Goal: Information Seeking & Learning: Learn about a topic

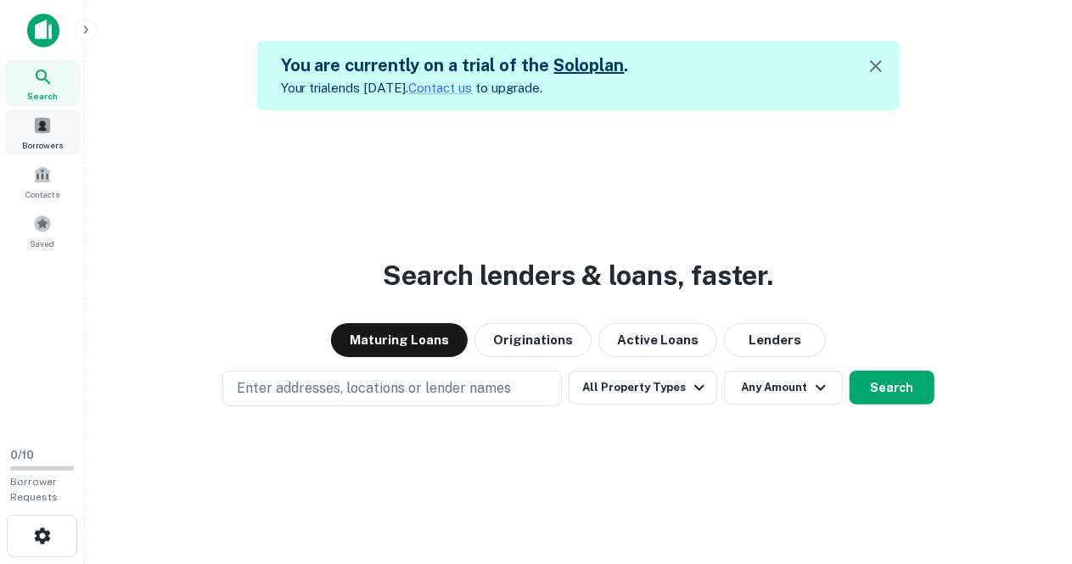
click at [41, 131] on span at bounding box center [42, 125] width 19 height 19
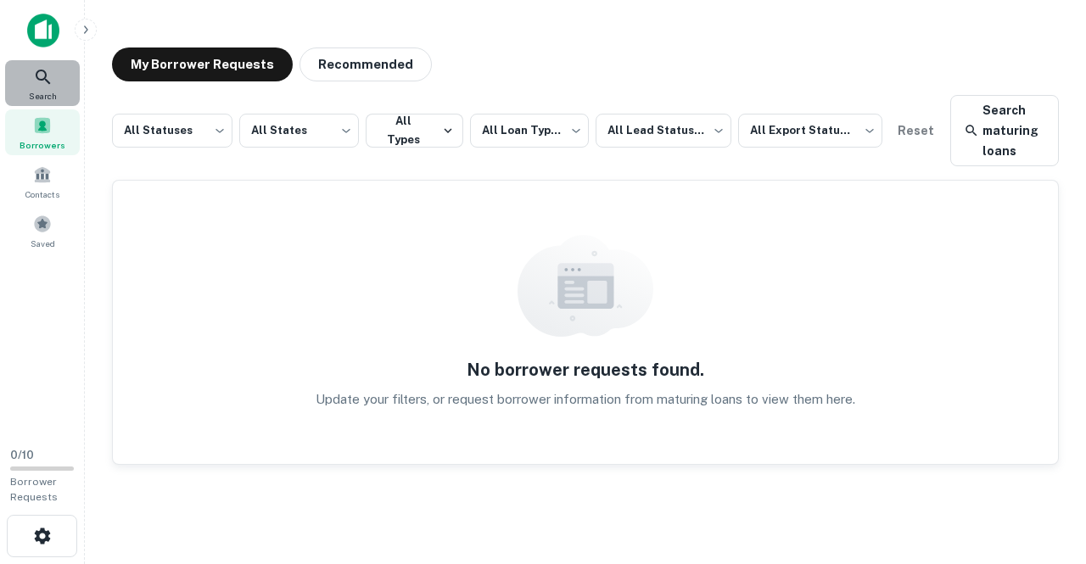
click at [48, 81] on icon at bounding box center [43, 77] width 14 height 14
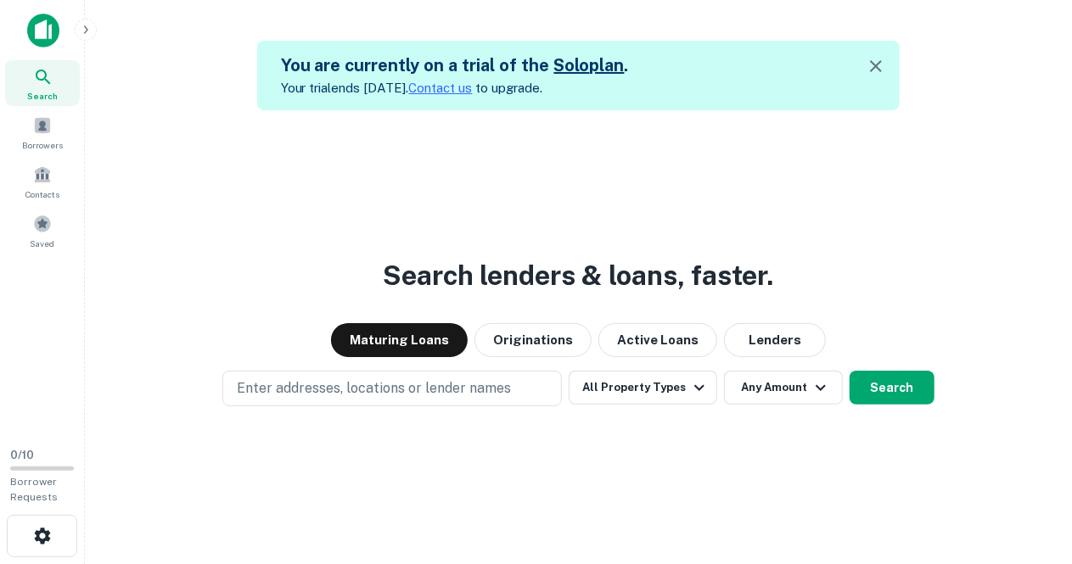
click at [465, 89] on link "Contact us" at bounding box center [441, 88] width 64 height 14
click at [461, 81] on link "Contact us" at bounding box center [441, 88] width 64 height 14
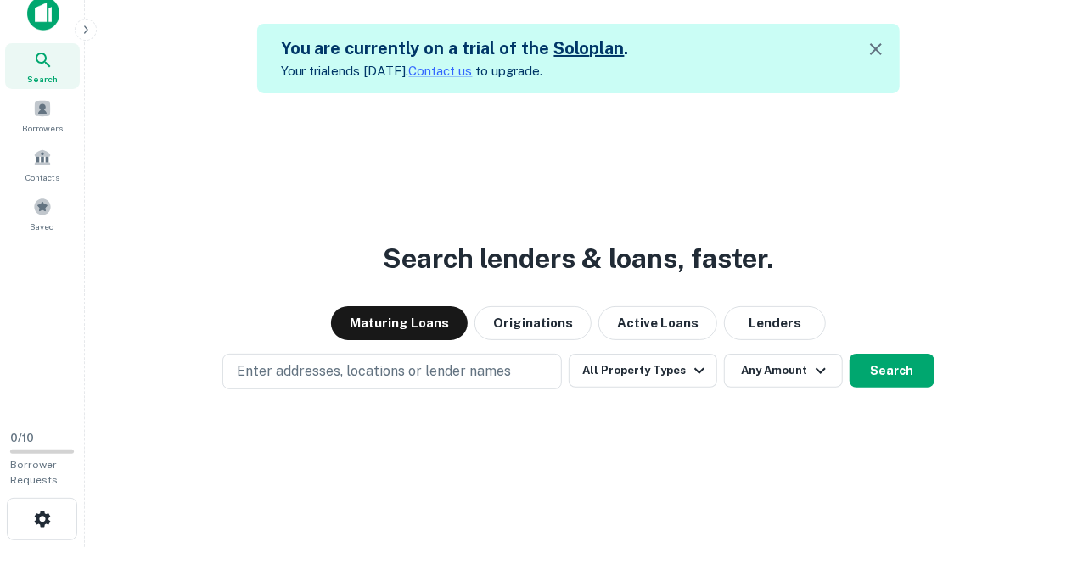
scroll to position [27, 0]
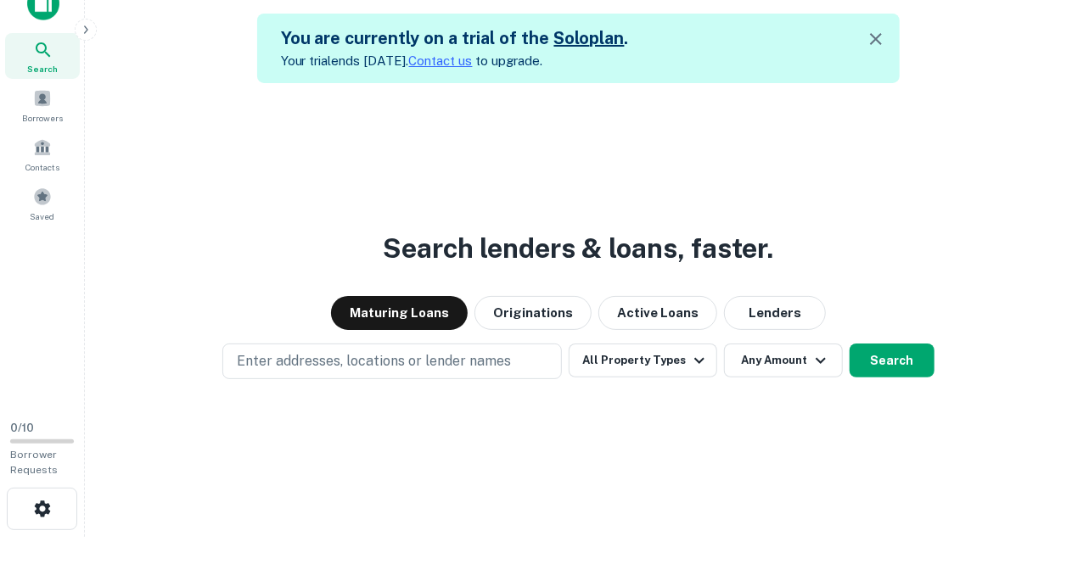
click at [473, 58] on link "Contact us" at bounding box center [441, 60] width 64 height 14
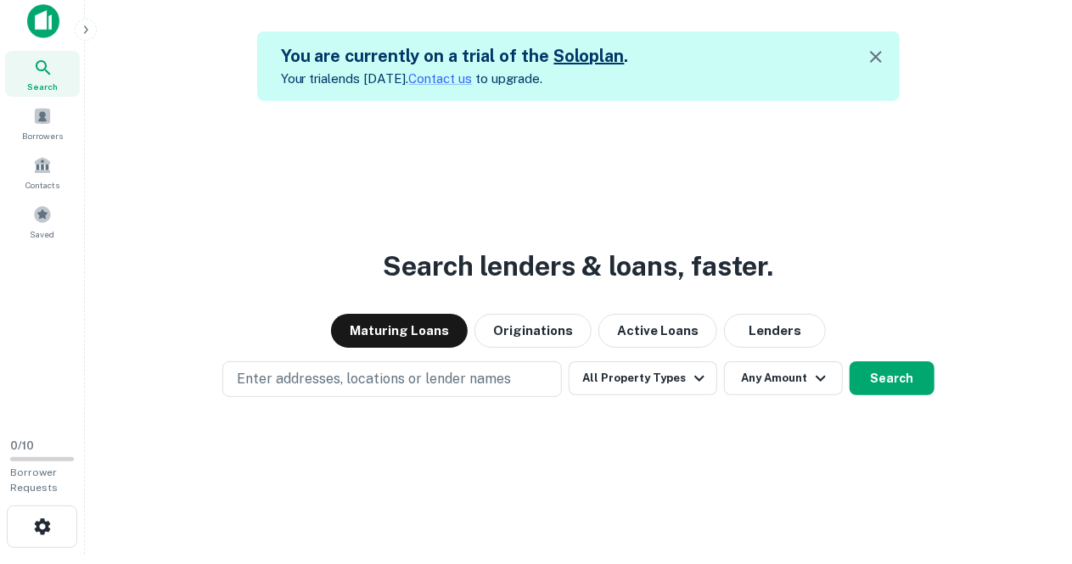
scroll to position [0, 0]
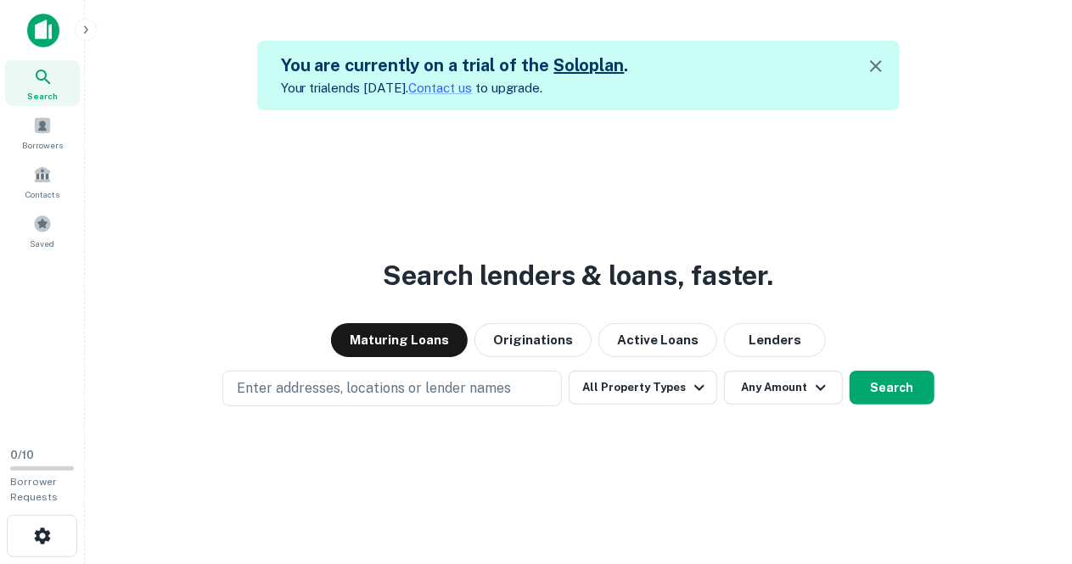
click at [81, 31] on icon "button" at bounding box center [86, 30] width 14 height 14
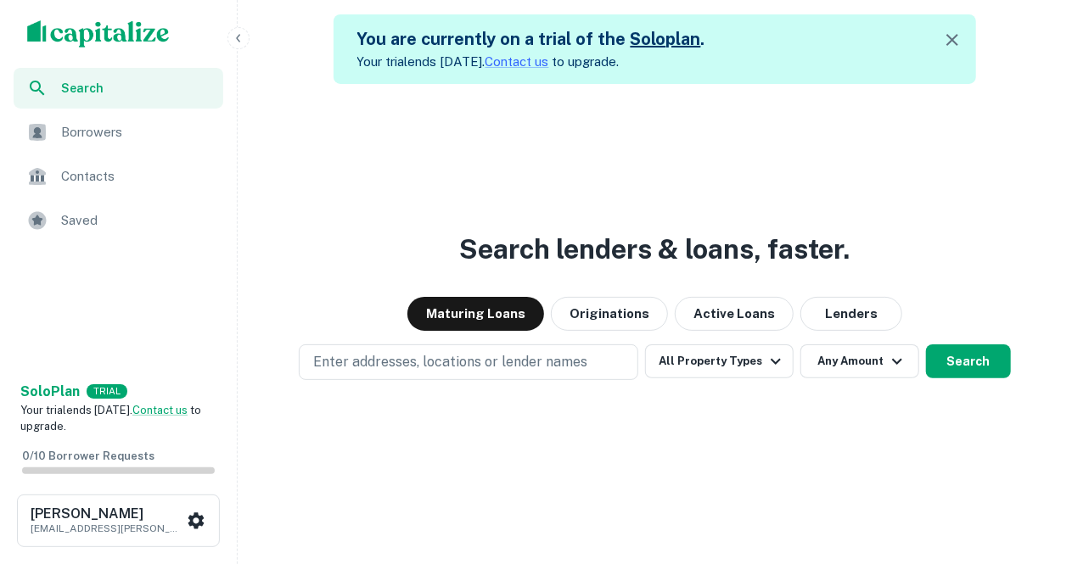
scroll to position [41, 0]
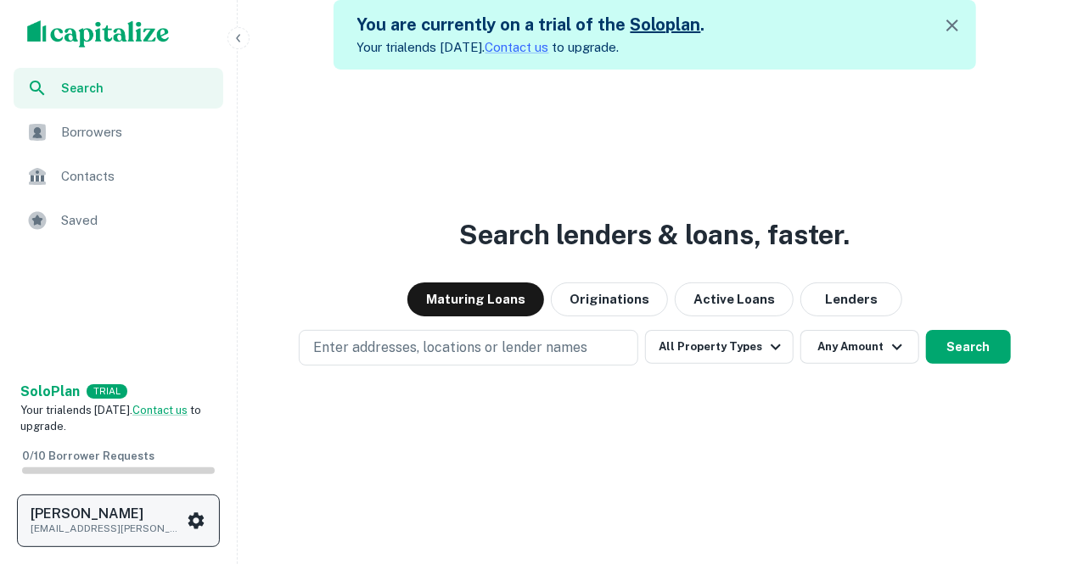
click at [202, 524] on icon "scrollable content" at bounding box center [196, 521] width 16 height 16
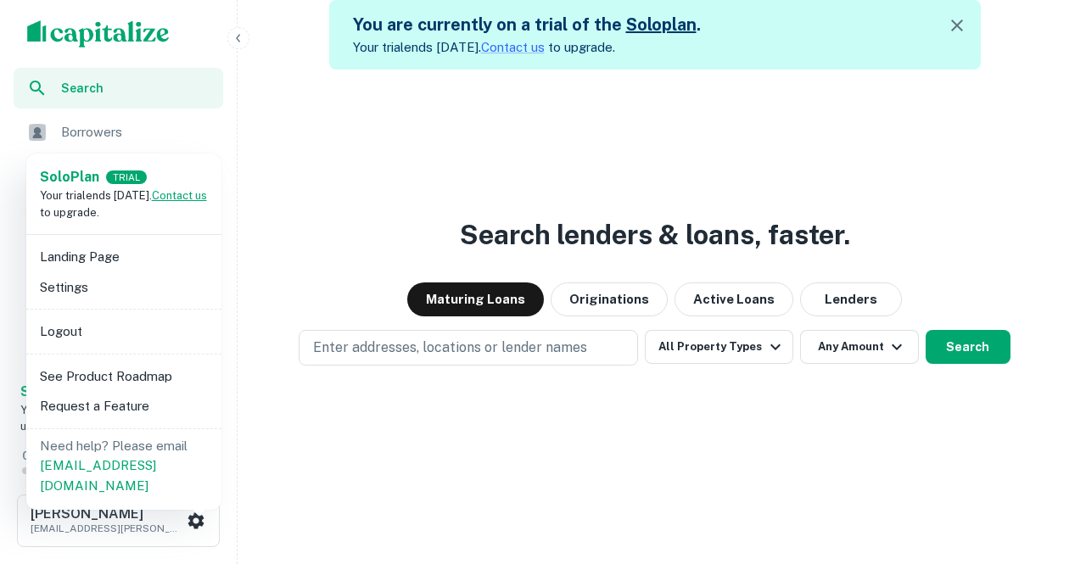
click at [152, 202] on link "Contact us" at bounding box center [179, 195] width 55 height 13
click at [81, 288] on li "Settings" at bounding box center [124, 287] width 182 height 31
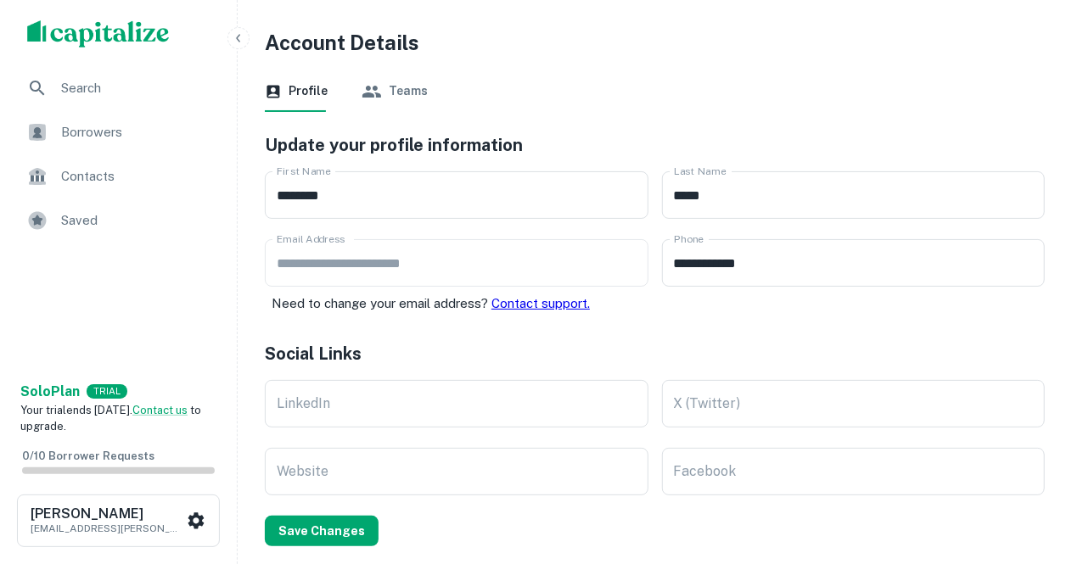
click at [402, 91] on button "Teams" at bounding box center [395, 91] width 66 height 41
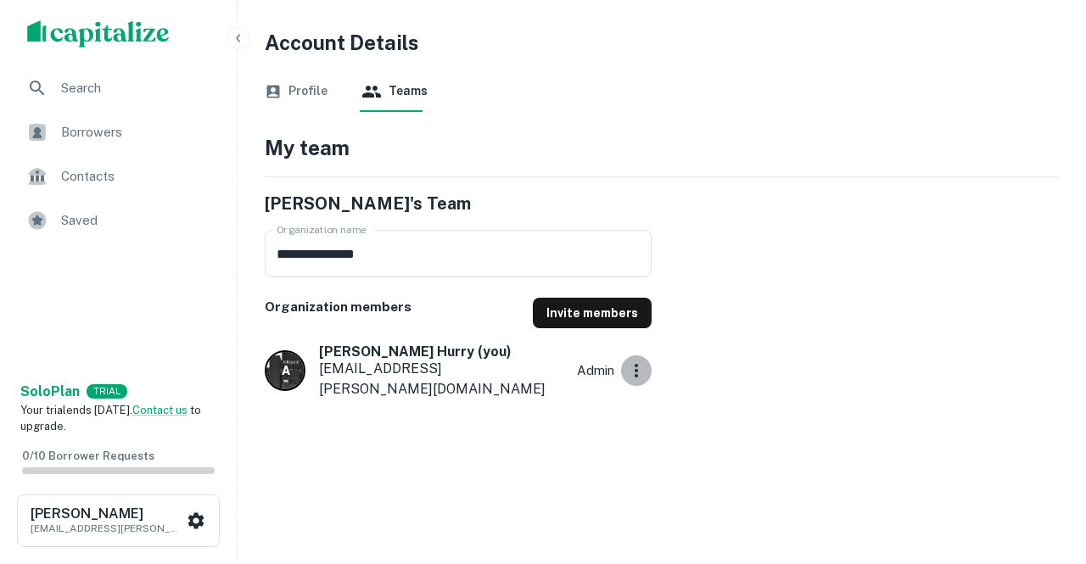
click at [633, 364] on icon "button" at bounding box center [636, 371] width 20 height 20
click at [292, 459] on div "**********" at bounding box center [661, 289] width 835 height 524
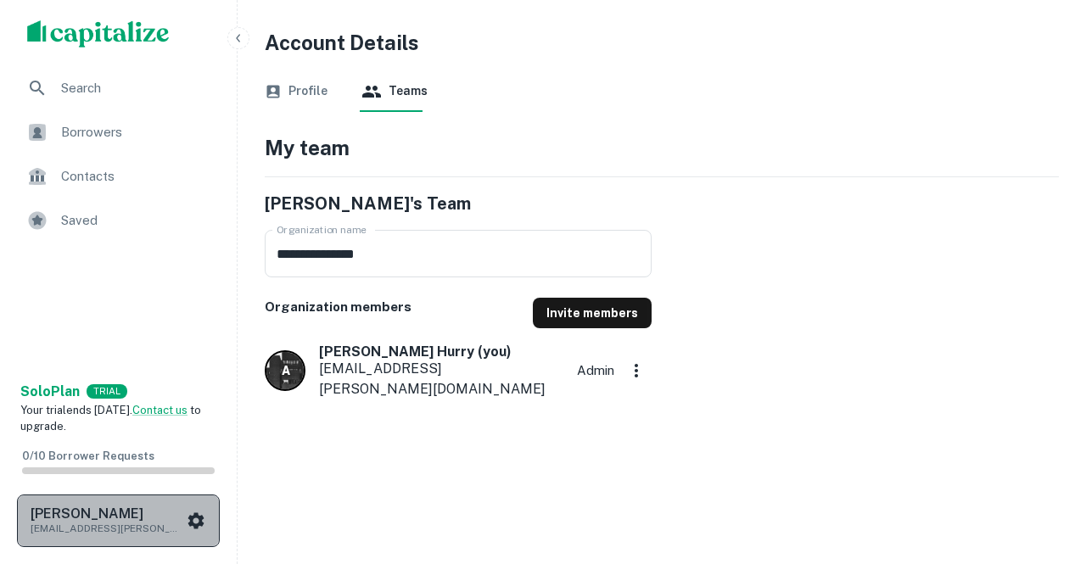
click at [195, 514] on icon "scrollable content" at bounding box center [196, 521] width 16 height 16
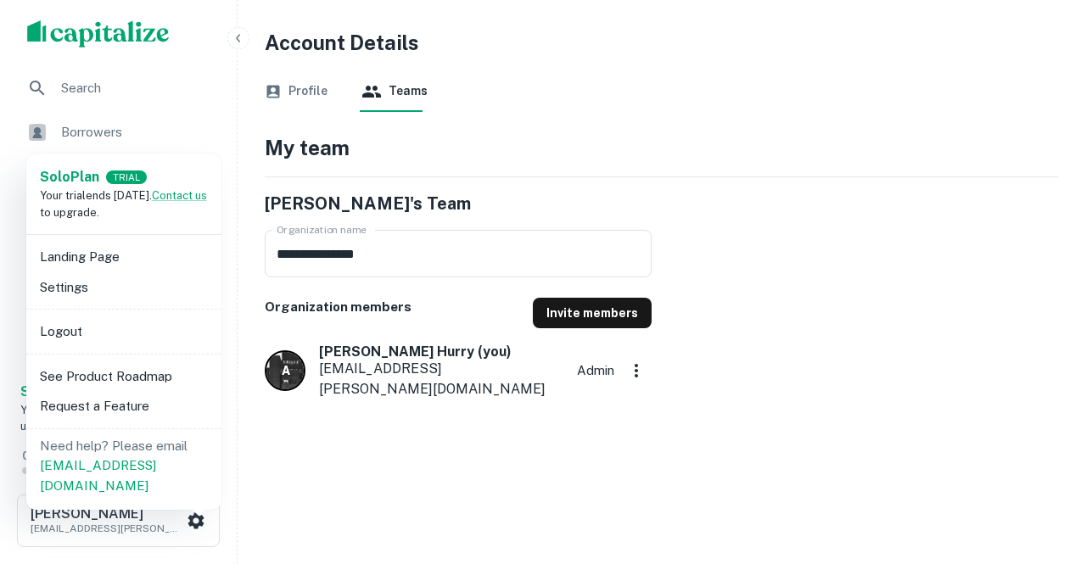
click at [81, 286] on li "Settings" at bounding box center [124, 287] width 182 height 31
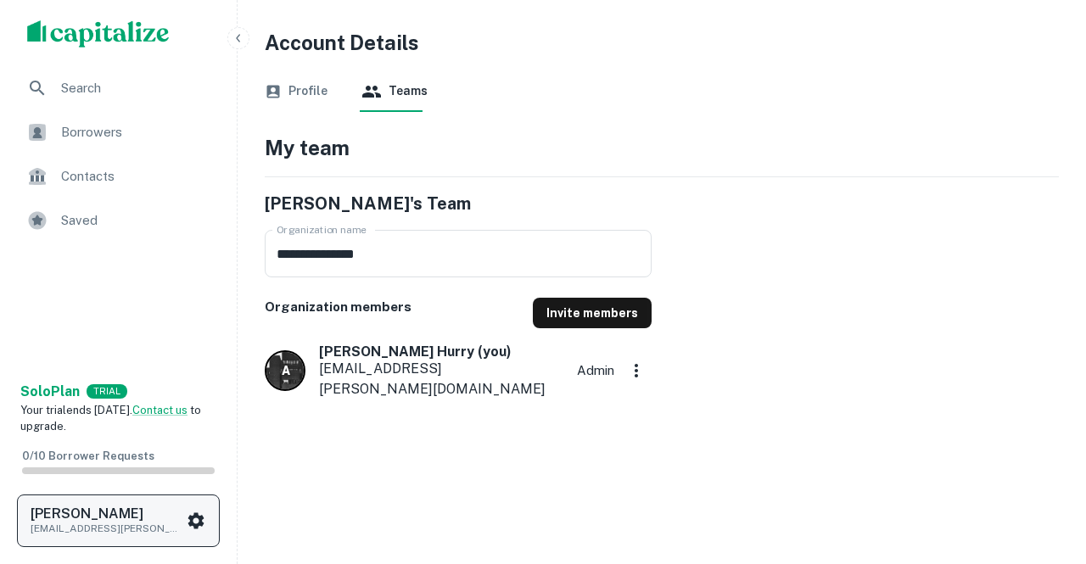
click at [203, 522] on icon "scrollable content" at bounding box center [196, 521] width 20 height 20
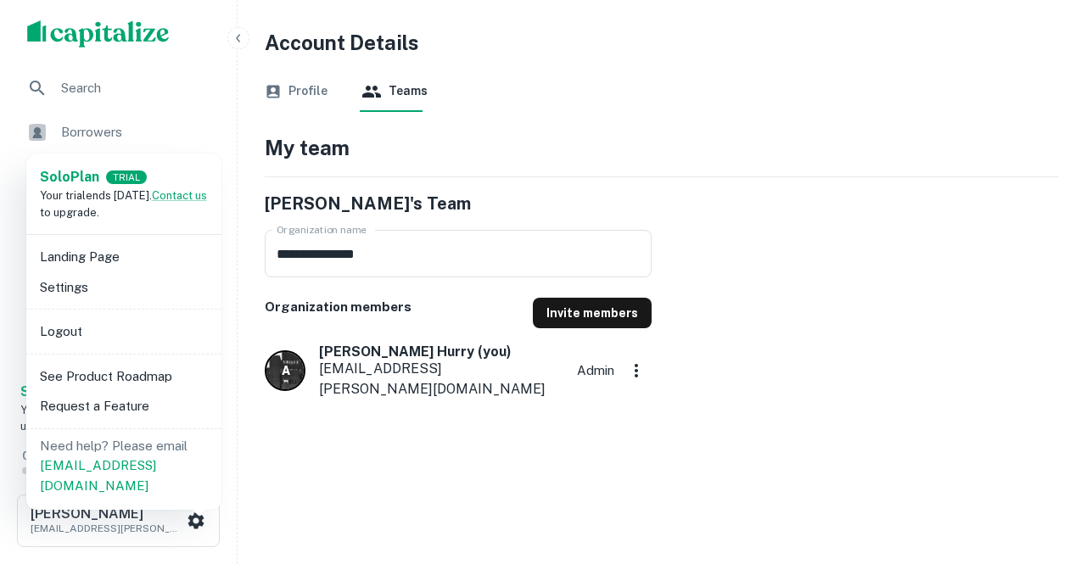
click at [345, 504] on div at bounding box center [543, 282] width 1086 height 564
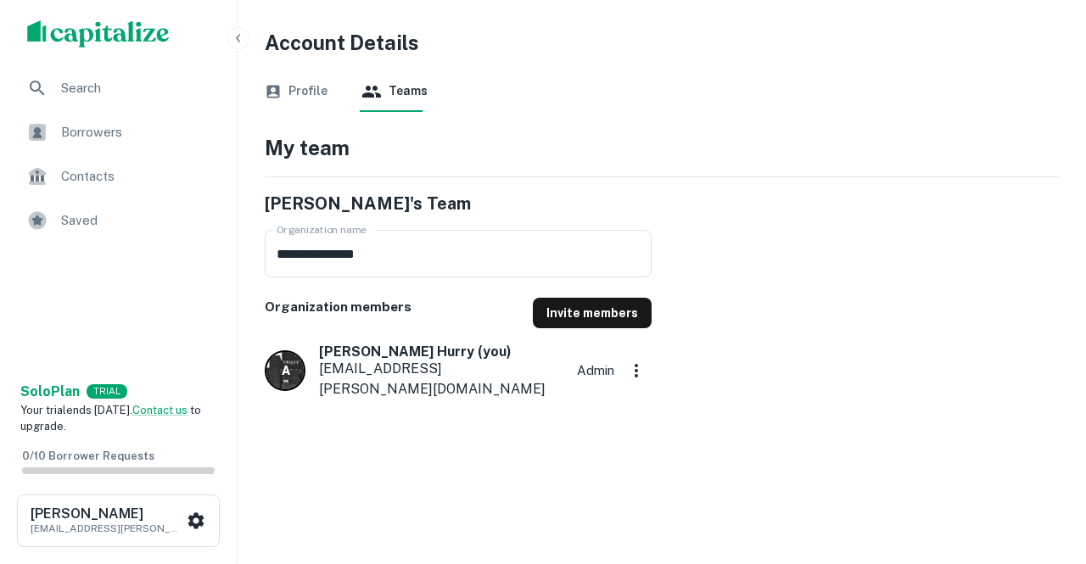
click at [92, 89] on span "Search" at bounding box center [137, 88] width 152 height 20
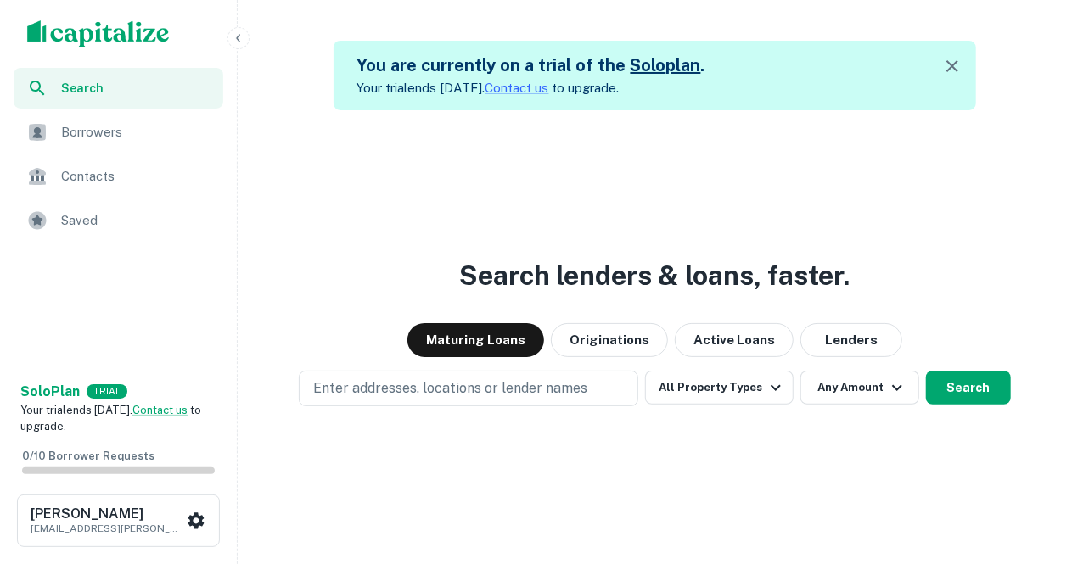
click at [469, 146] on div "Search lenders & loans, faster. Maturing Loans Originations Active Loans Lender…" at bounding box center [654, 392] width 821 height 564
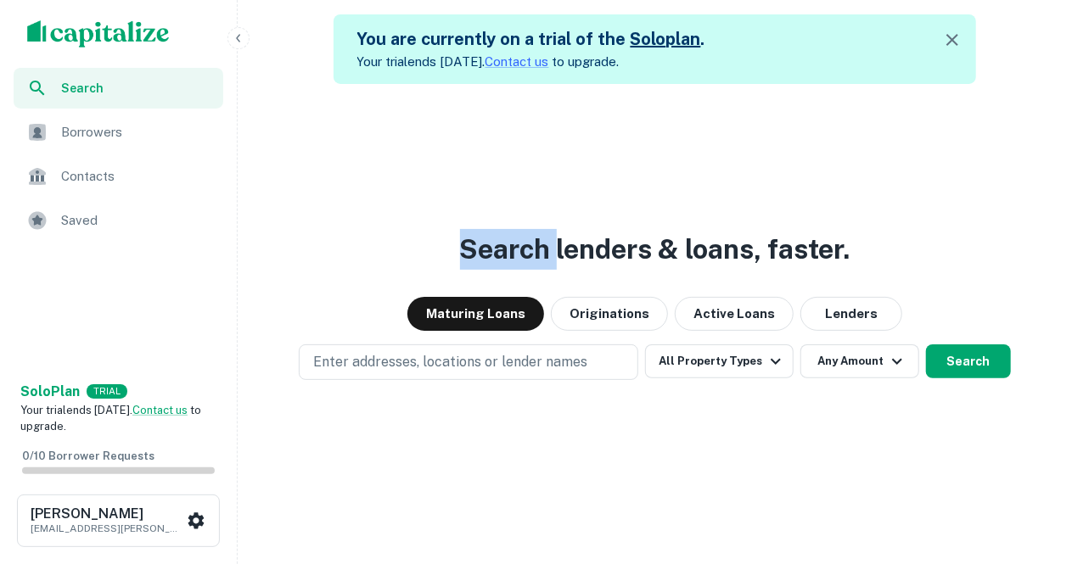
scroll to position [41, 0]
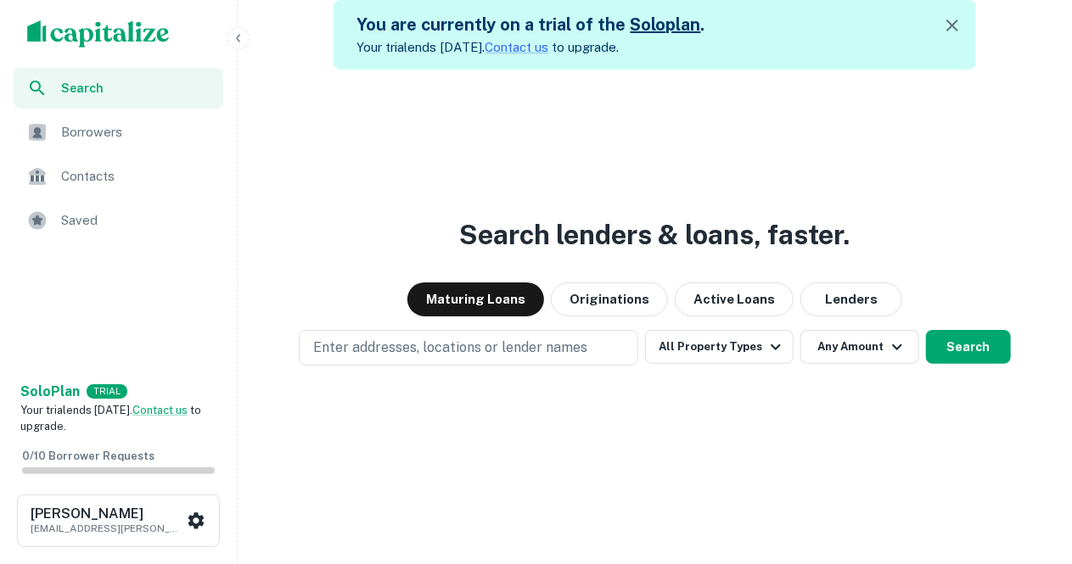
click at [609, 205] on div "Search lenders & loans, faster. Maturing Loans Originations Active Loans Lender…" at bounding box center [654, 352] width 821 height 564
click at [598, 317] on button "Originations" at bounding box center [609, 300] width 117 height 34
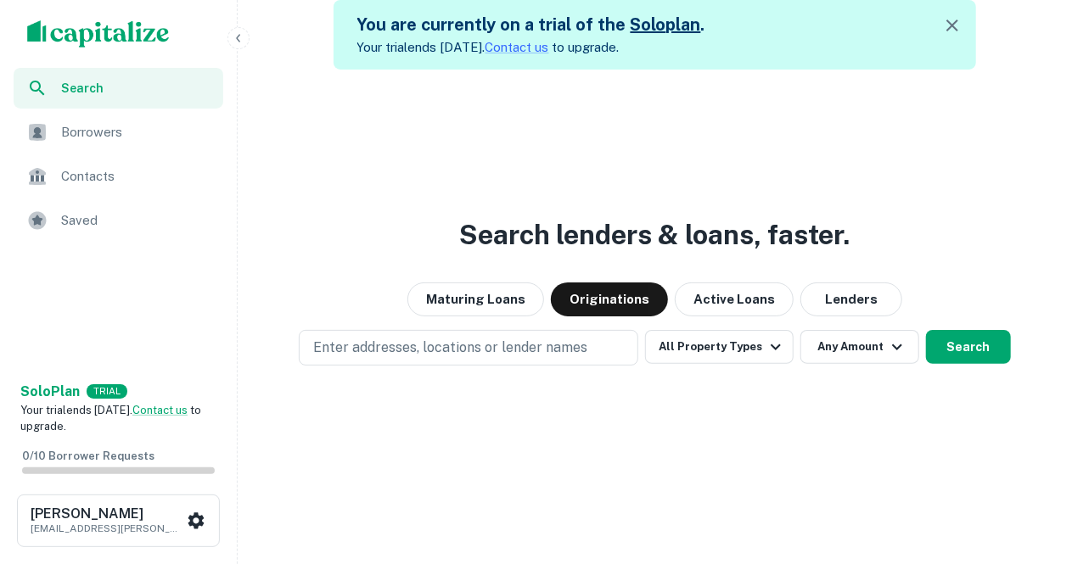
click at [786, 306] on div "Maturing Loans Originations Active Loans Lenders" at bounding box center [654, 300] width 821 height 34
click at [847, 300] on button "Lenders" at bounding box center [851, 300] width 102 height 34
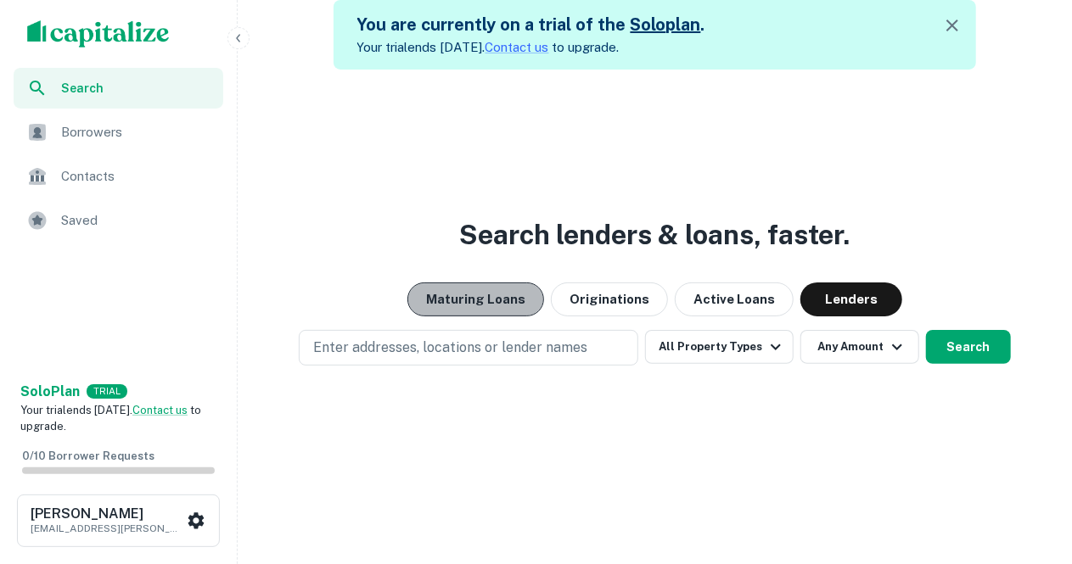
click at [484, 300] on button "Maturing Loans" at bounding box center [475, 300] width 137 height 34
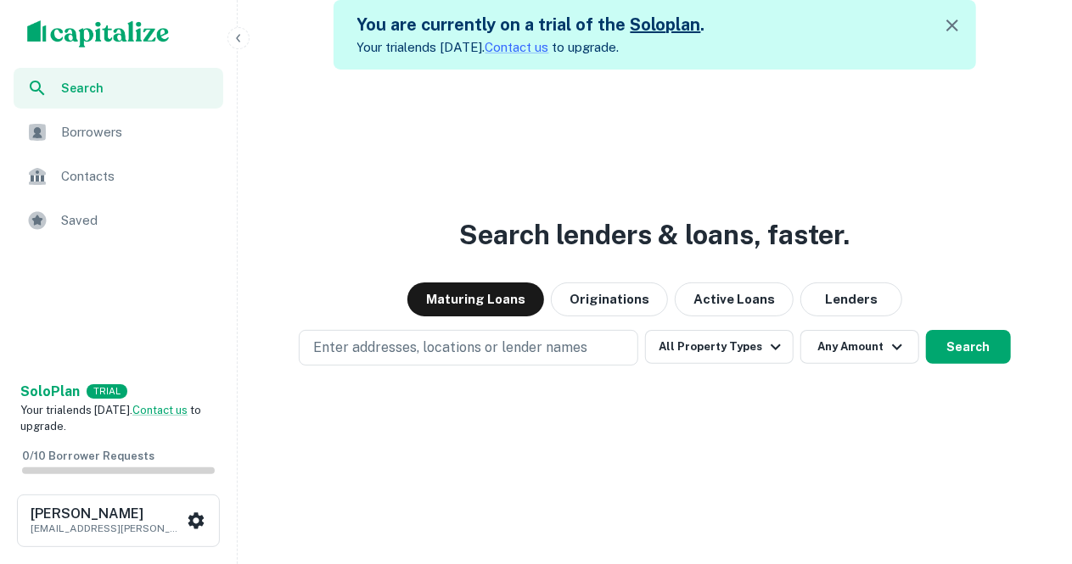
click at [97, 142] on span "Borrowers" at bounding box center [137, 132] width 152 height 20
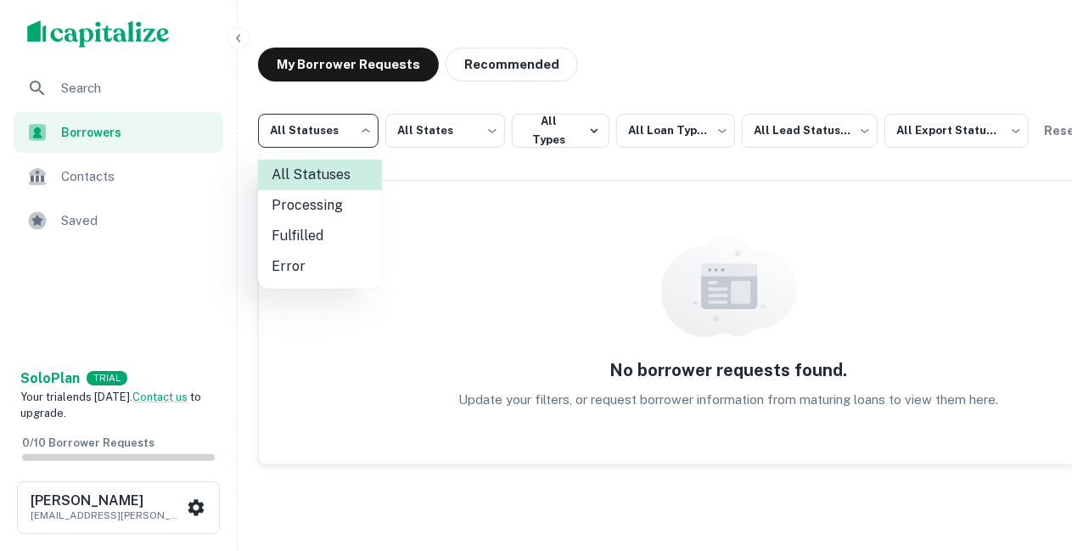
click at [309, 130] on body "**********" at bounding box center [536, 275] width 1072 height 551
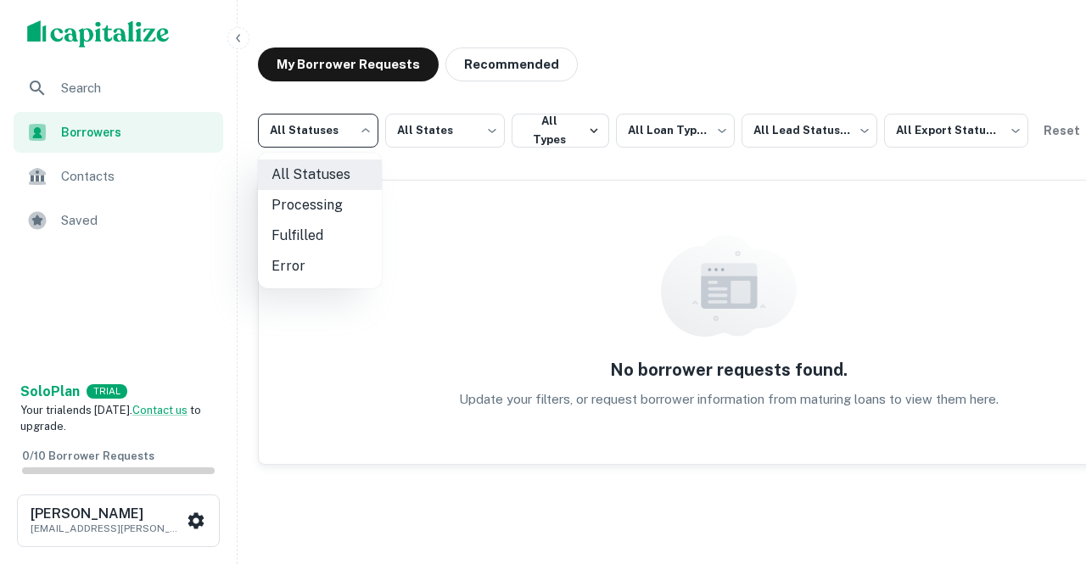
click at [453, 132] on div at bounding box center [543, 282] width 1086 height 564
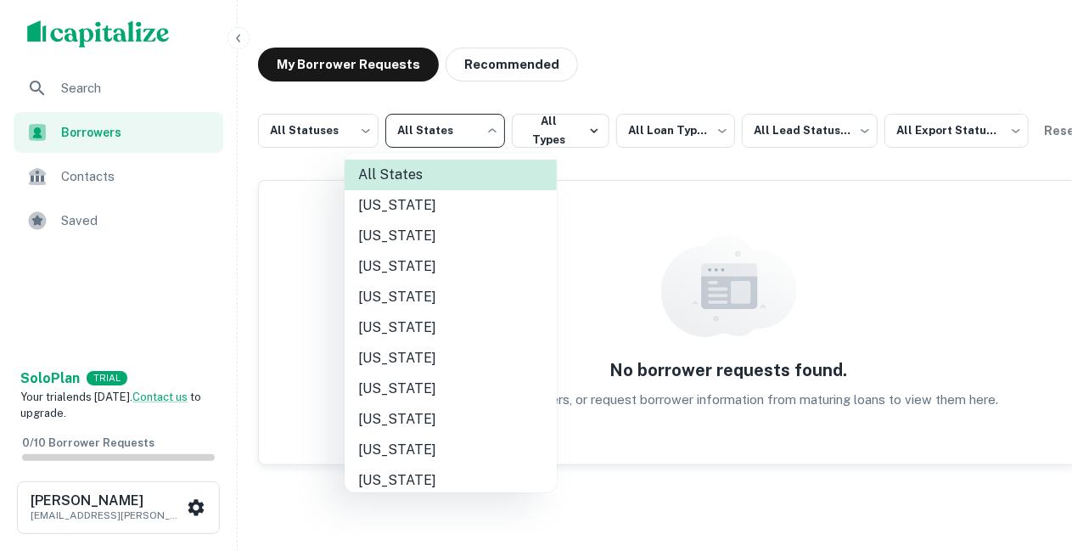
click at [472, 129] on body "**********" at bounding box center [536, 275] width 1072 height 551
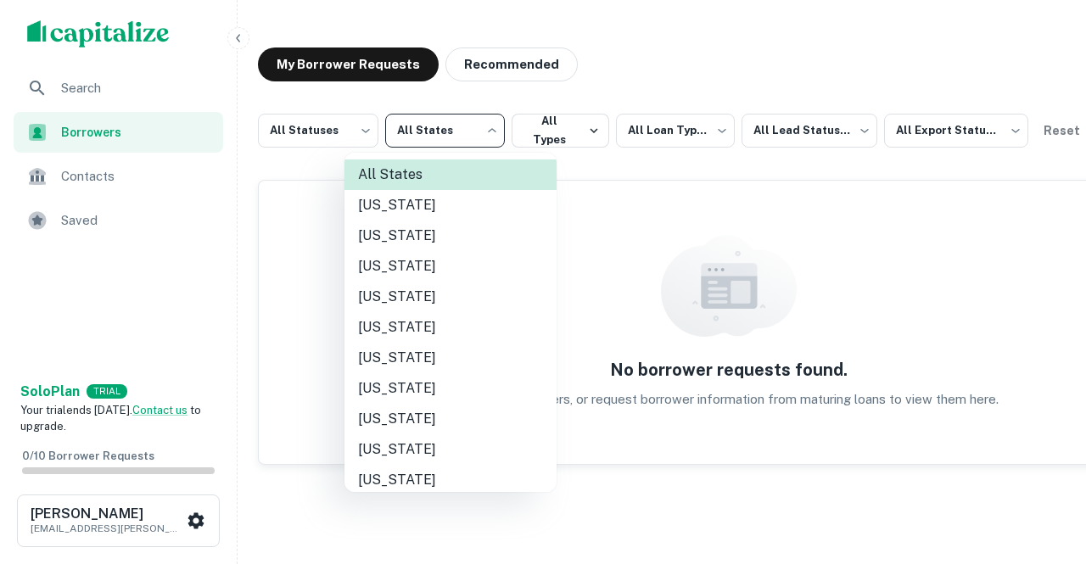
click at [381, 308] on li "[US_STATE]" at bounding box center [451, 297] width 212 height 31
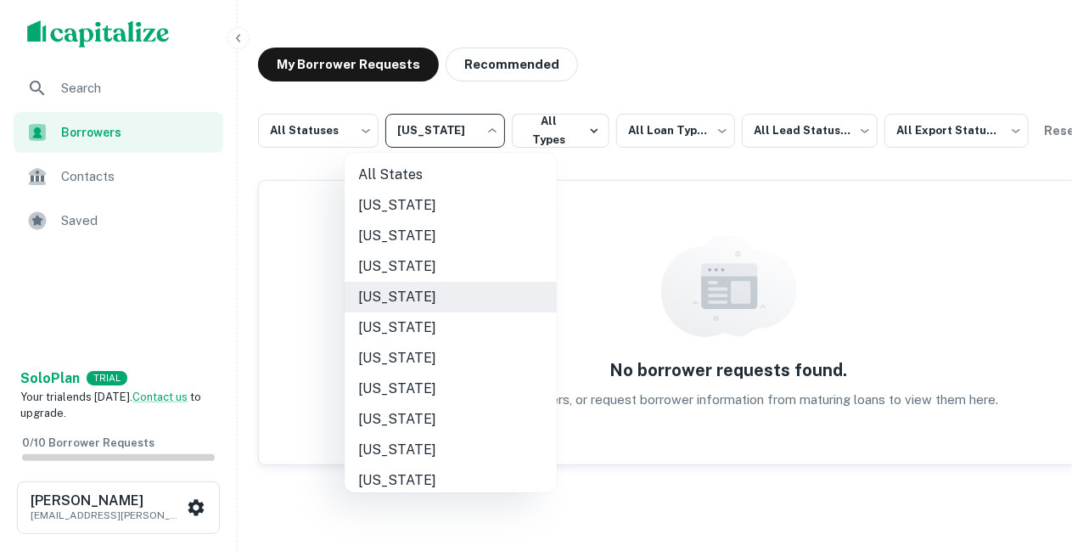
click at [463, 142] on body "**********" at bounding box center [536, 275] width 1072 height 551
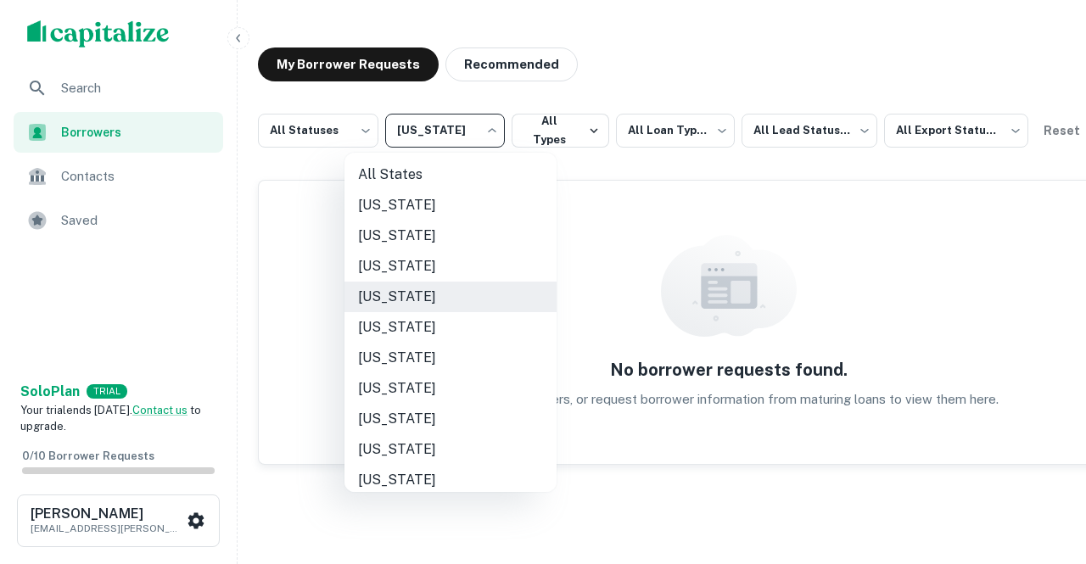
click at [426, 176] on li "All States" at bounding box center [451, 175] width 212 height 31
type input "***"
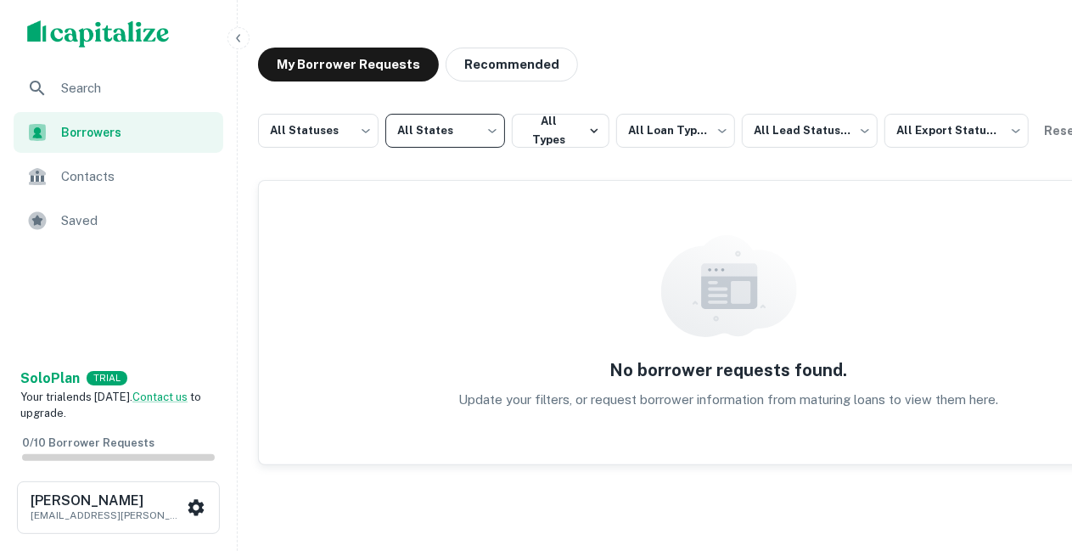
click at [106, 216] on span "Saved" at bounding box center [137, 220] width 152 height 20
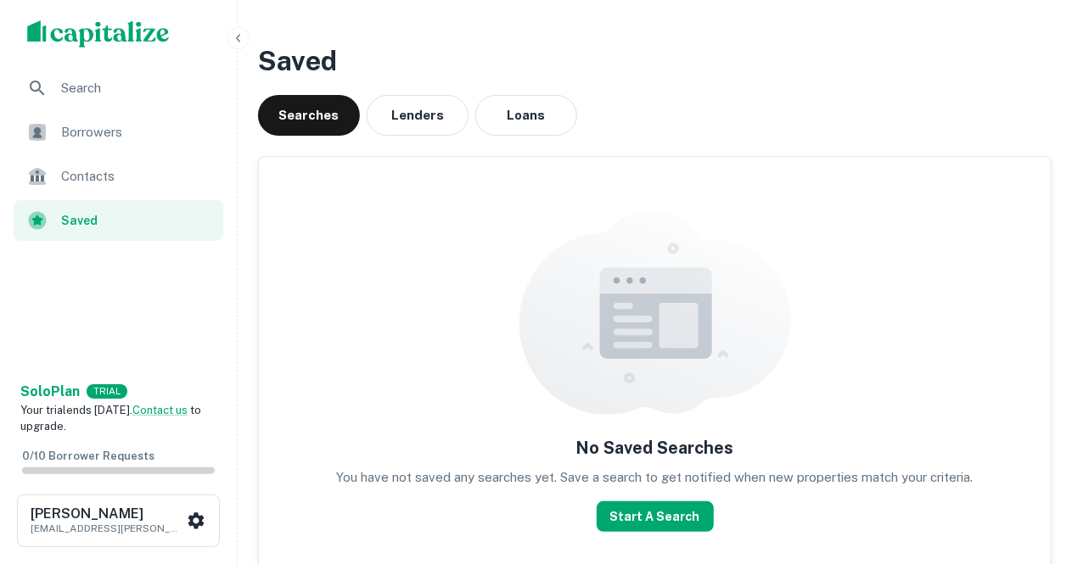
click at [57, 91] on div "Search" at bounding box center [119, 88] width 210 height 41
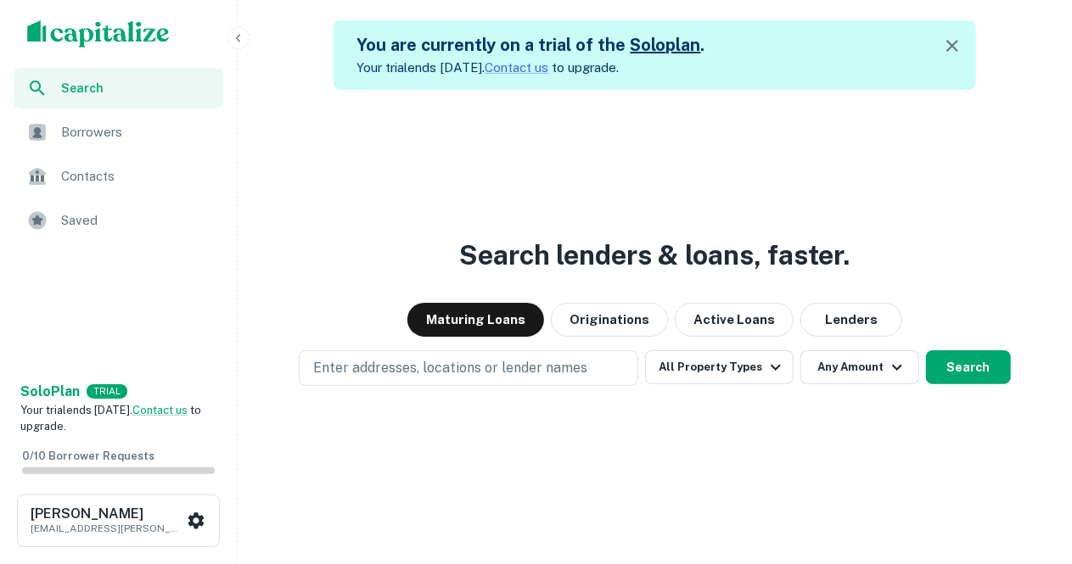
scroll to position [41, 0]
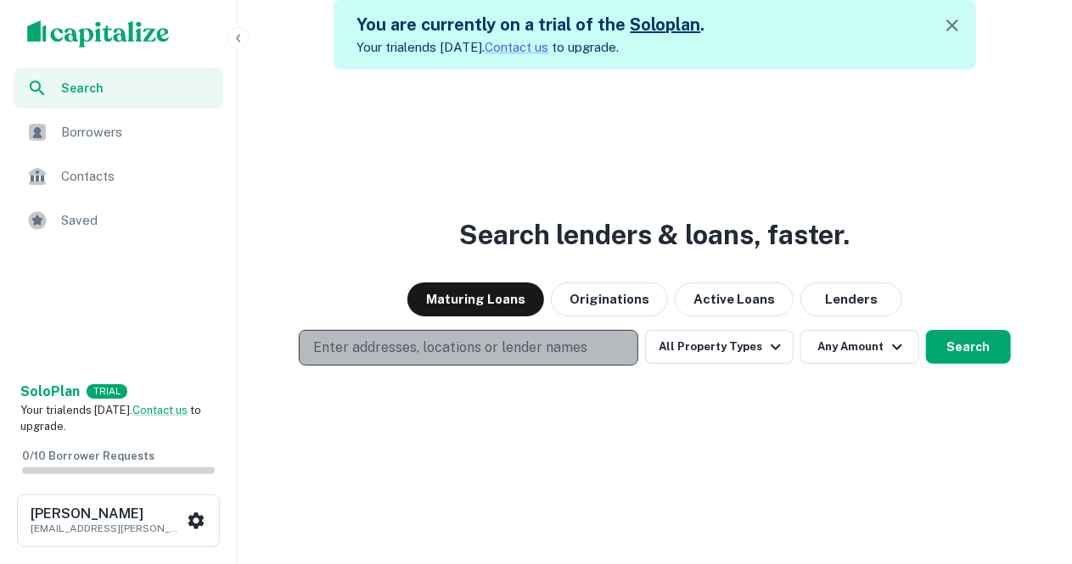
click at [579, 346] on p "Enter addresses, locations or lender names" at bounding box center [450, 348] width 274 height 20
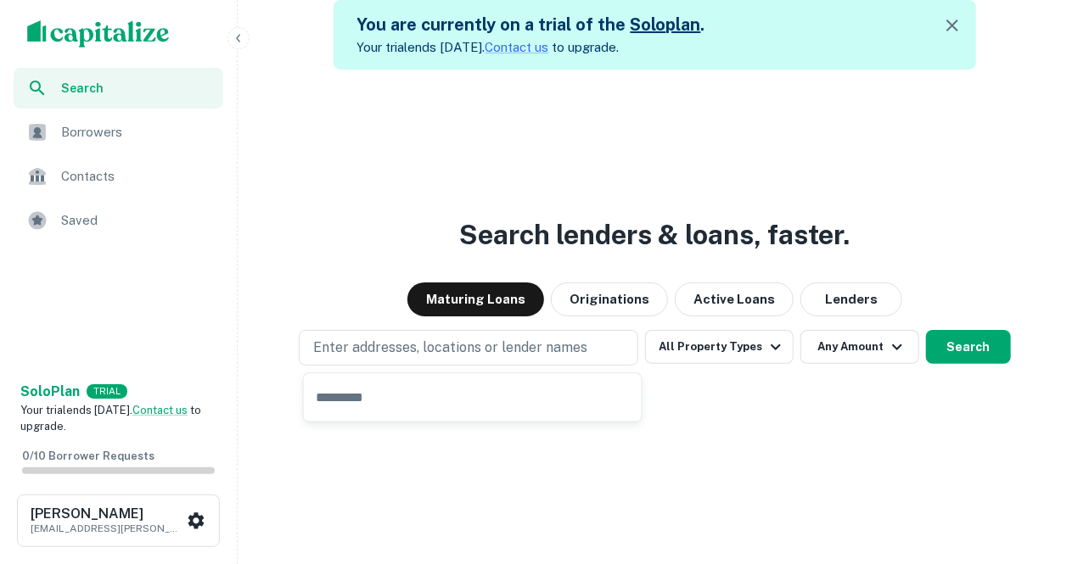
click at [710, 406] on div "Search lenders & loans, faster. Maturing Loans Originations Active Loans Lender…" at bounding box center [654, 352] width 821 height 564
click at [601, 300] on button "Originations" at bounding box center [609, 300] width 117 height 34
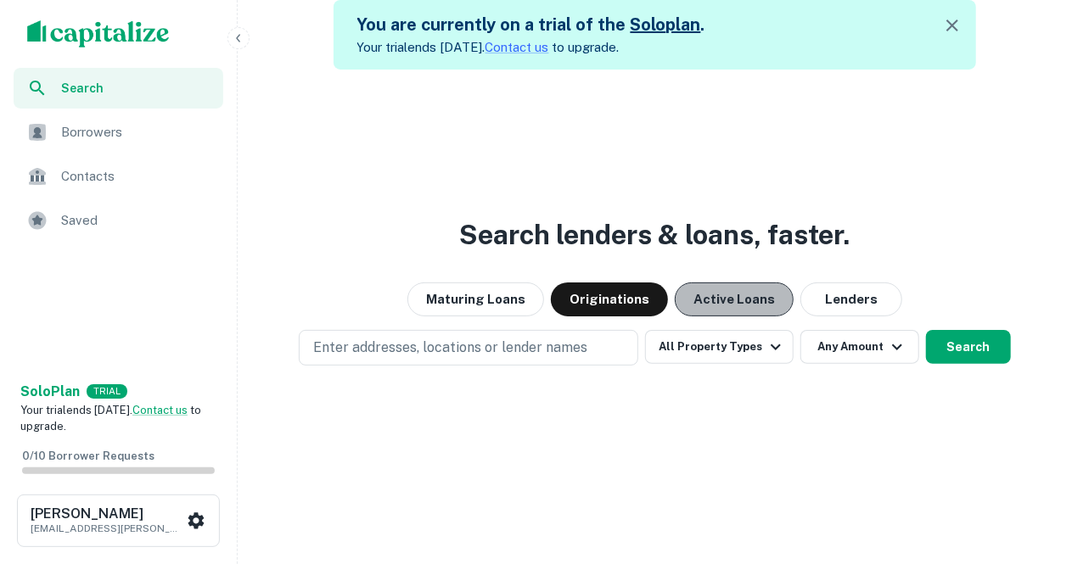
click at [734, 305] on button "Active Loans" at bounding box center [734, 300] width 119 height 34
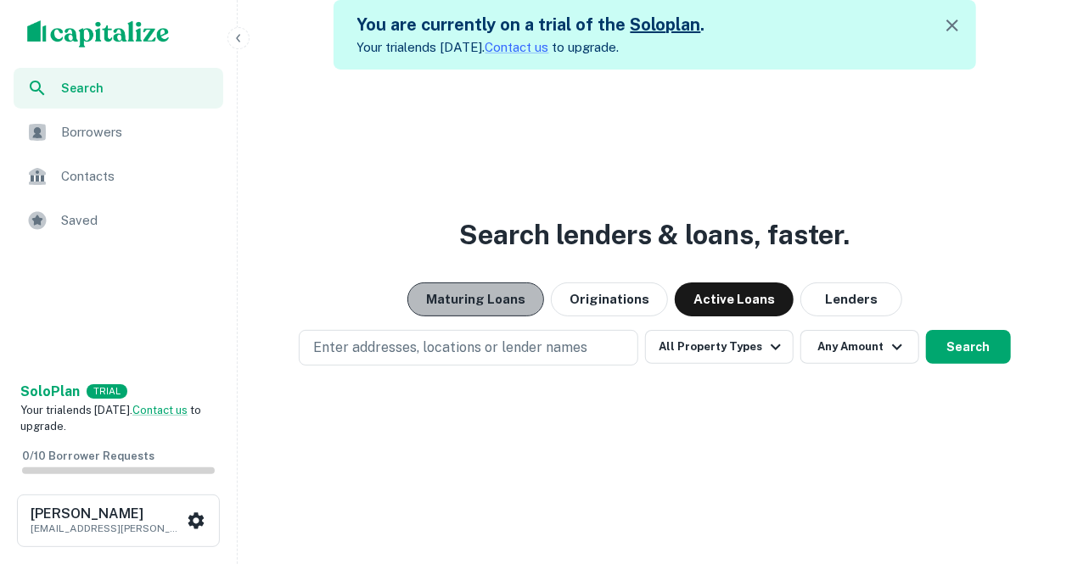
click at [491, 313] on button "Maturing Loans" at bounding box center [475, 300] width 137 height 34
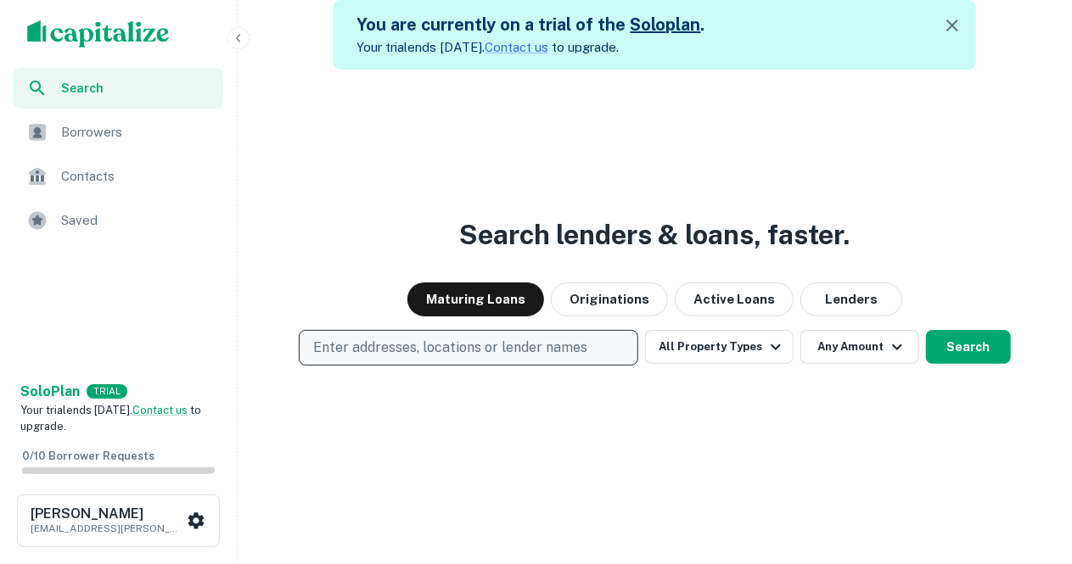
click at [462, 357] on p "Enter addresses, locations or lender names" at bounding box center [450, 348] width 274 height 20
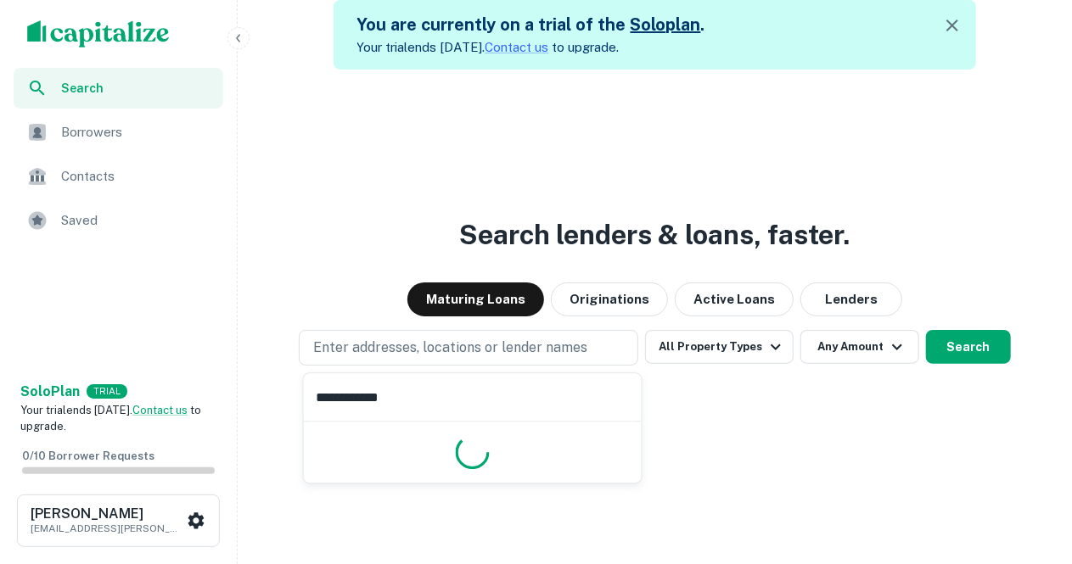
type input "**********"
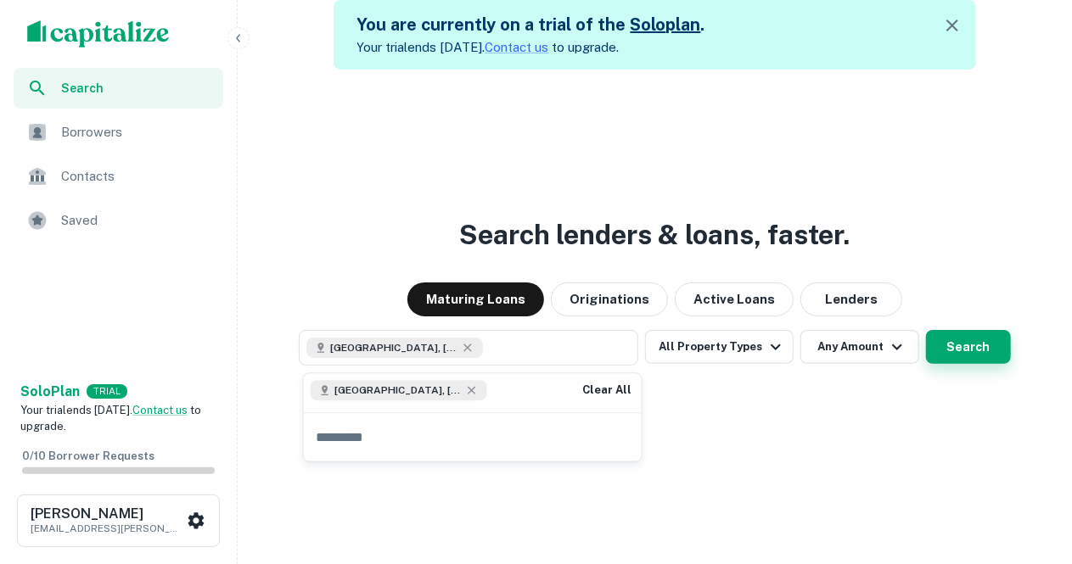
click at [984, 356] on button "Search" at bounding box center [968, 347] width 85 height 34
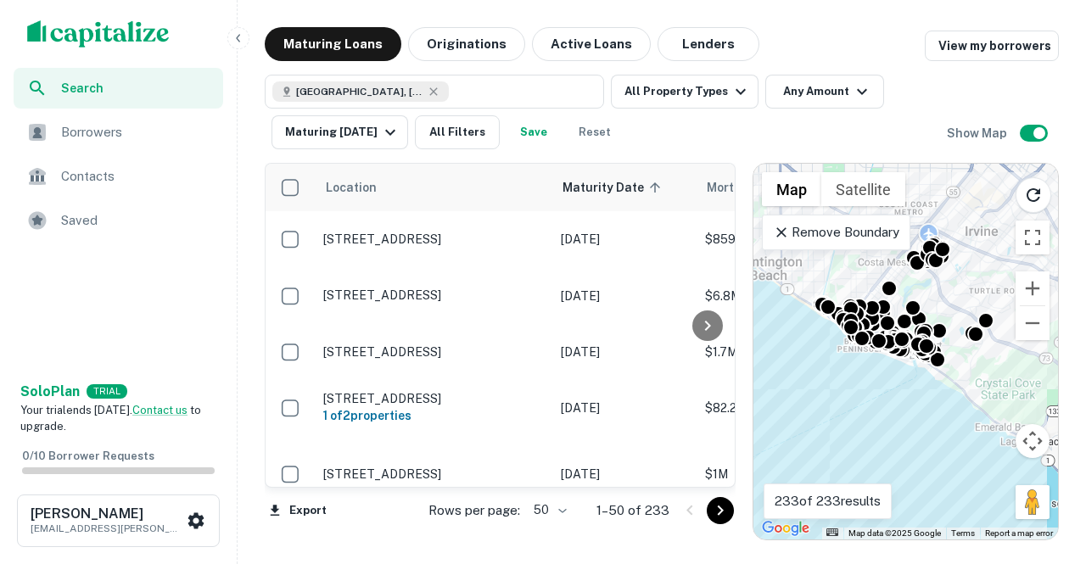
drag, startPoint x: 713, startPoint y: 510, endPoint x: 726, endPoint y: 510, distance: 12.7
click at [713, 510] on icon "Go to next page" at bounding box center [720, 511] width 20 height 20
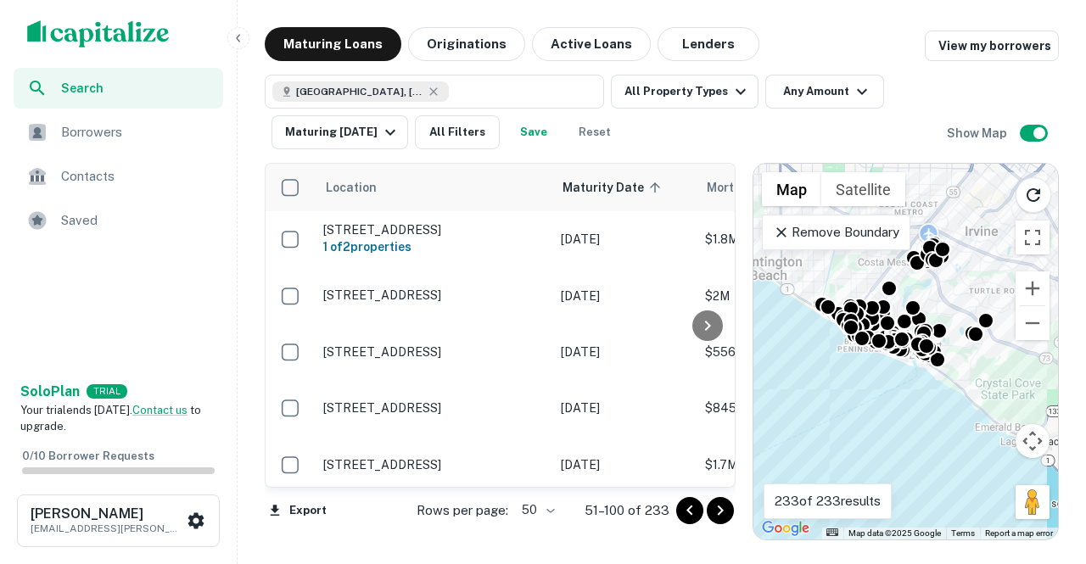
click at [695, 513] on icon "Go to previous page" at bounding box center [690, 511] width 20 height 20
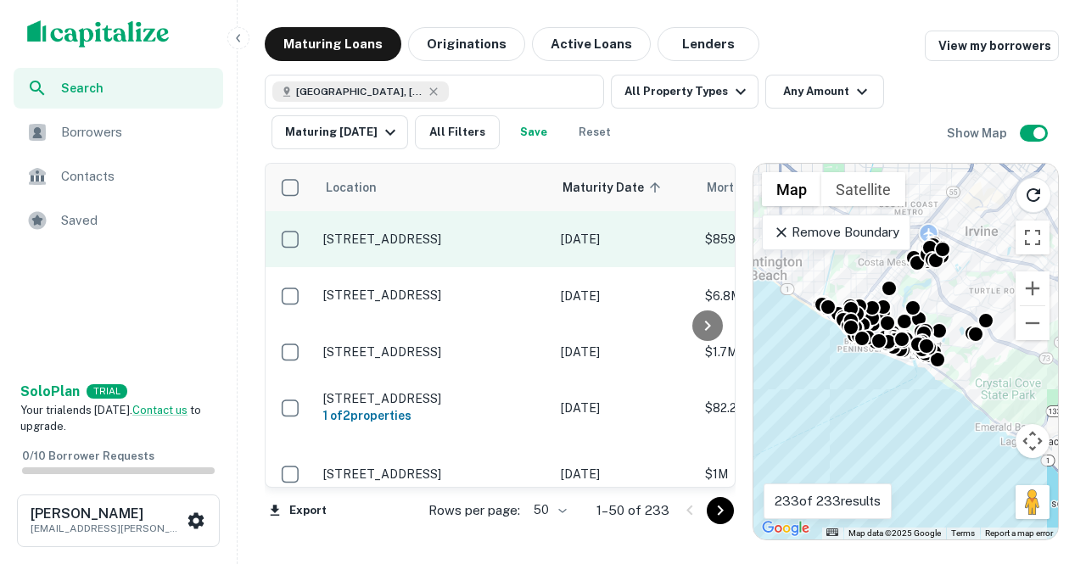
click at [448, 242] on p "120 31st St Newport Beach, CA 92663" at bounding box center [433, 239] width 221 height 15
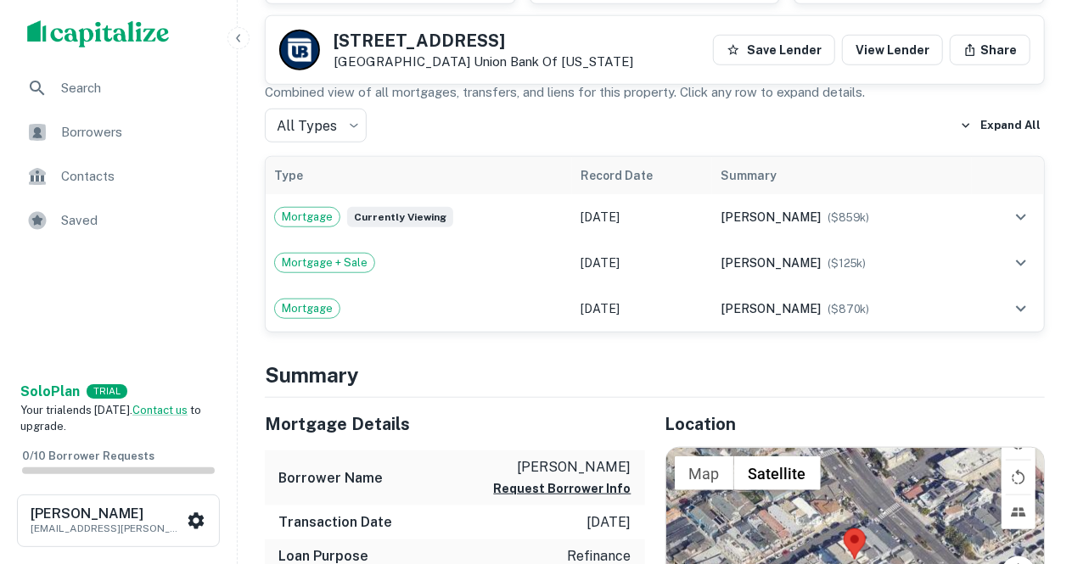
scroll to position [679, 0]
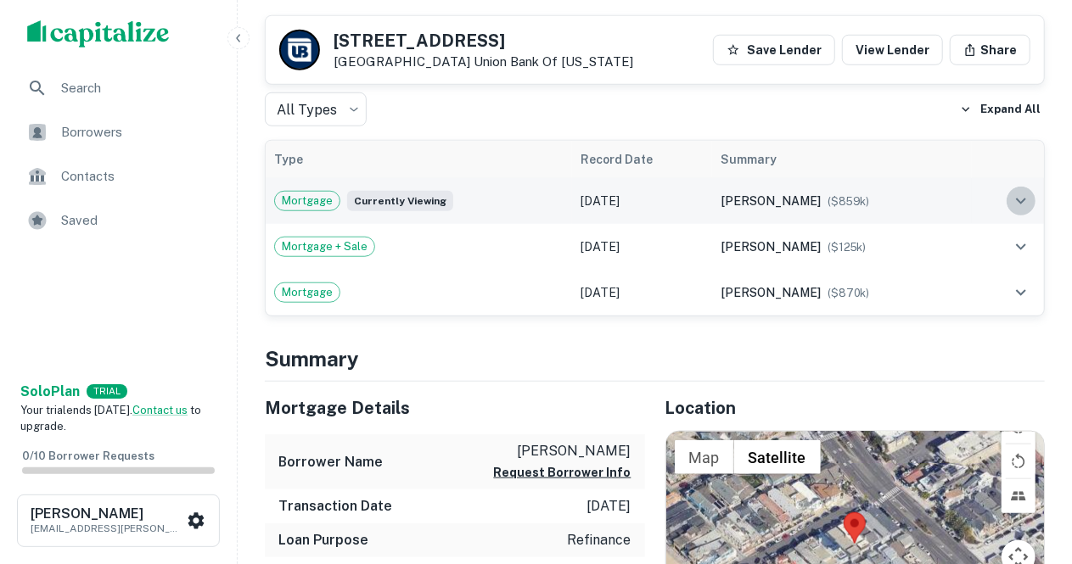
click at [1023, 204] on icon "expand row" at bounding box center [1021, 201] width 20 height 20
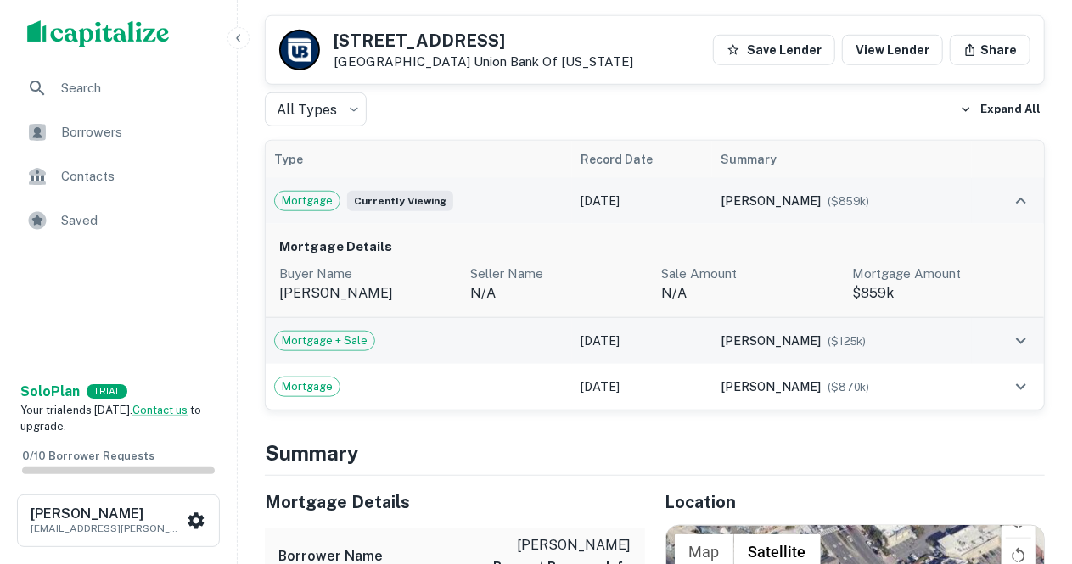
click at [1024, 348] on icon "expand row" at bounding box center [1021, 341] width 20 height 20
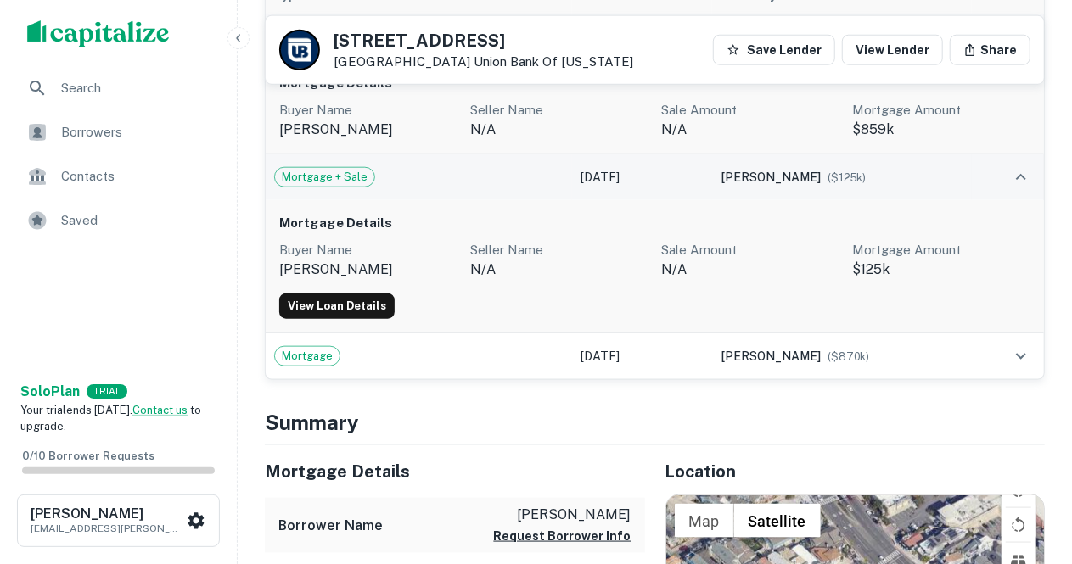
scroll to position [849, 0]
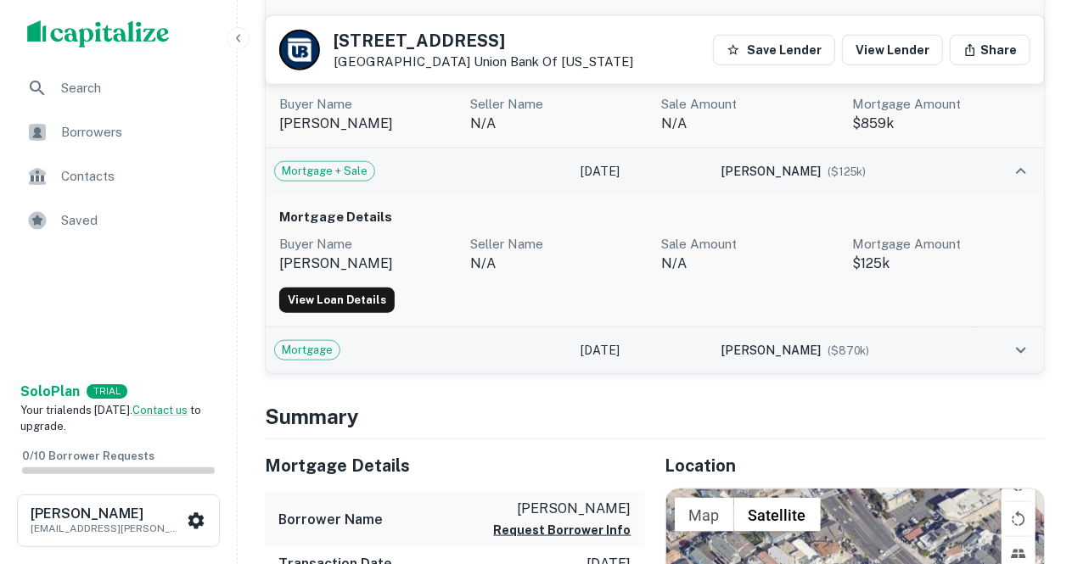
click at [1025, 357] on icon "expand row" at bounding box center [1021, 350] width 20 height 20
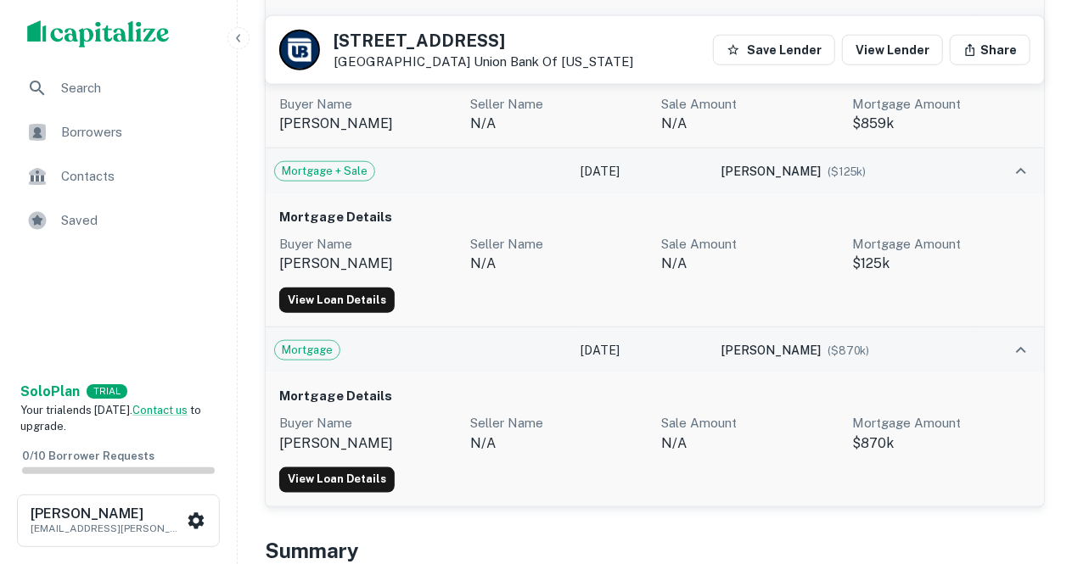
click at [1024, 357] on icon "expand row" at bounding box center [1021, 350] width 20 height 20
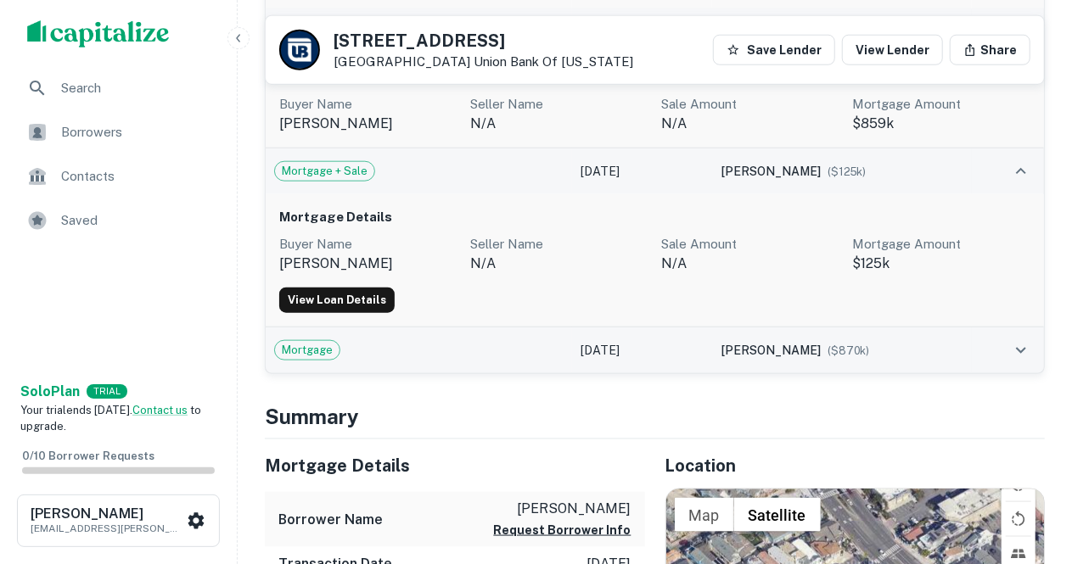
click at [1022, 359] on button "expand row" at bounding box center [1021, 350] width 29 height 29
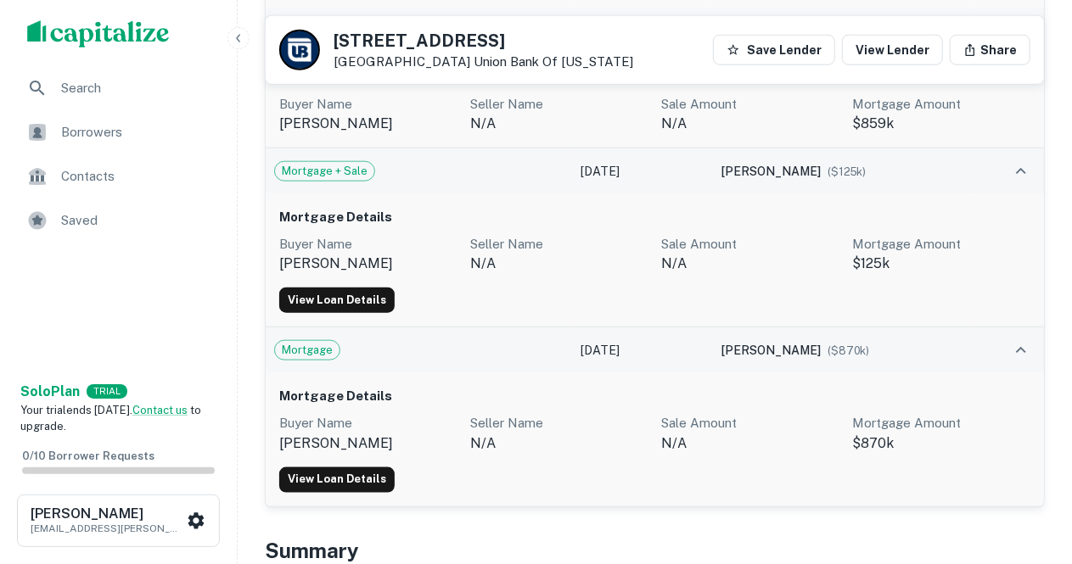
click at [1022, 359] on button "expand row" at bounding box center [1021, 350] width 29 height 29
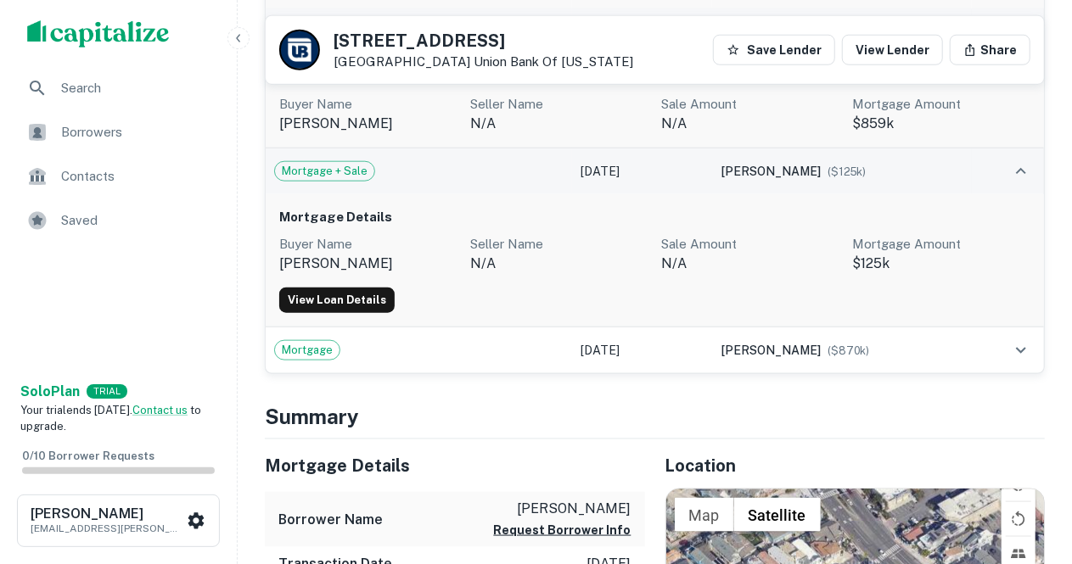
click at [1044, 175] on td at bounding box center [1008, 172] width 72 height 46
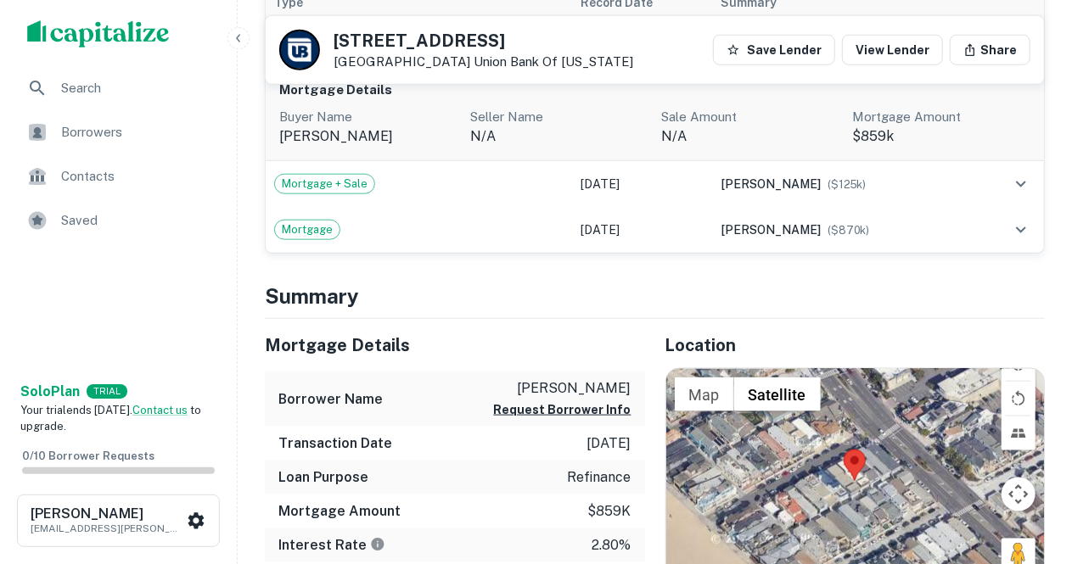
scroll to position [679, 0]
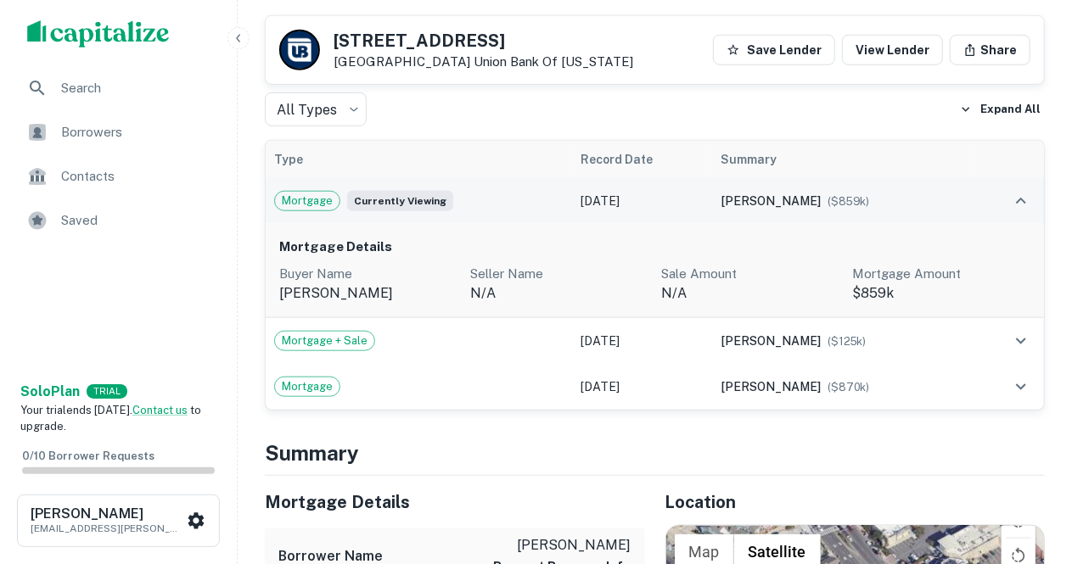
click at [1018, 196] on icon "expand row" at bounding box center [1021, 201] width 20 height 20
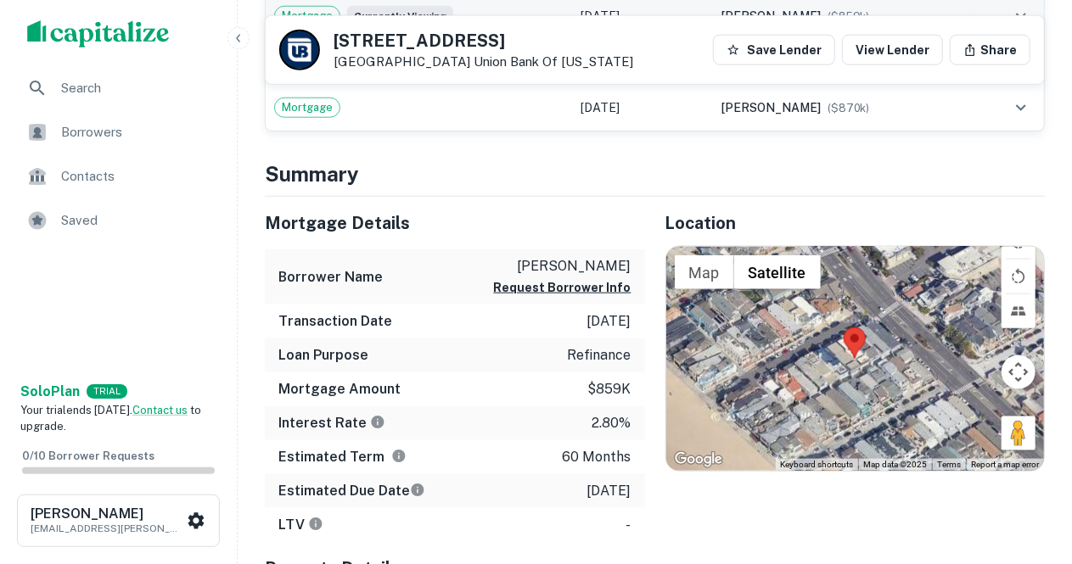
scroll to position [664, 0]
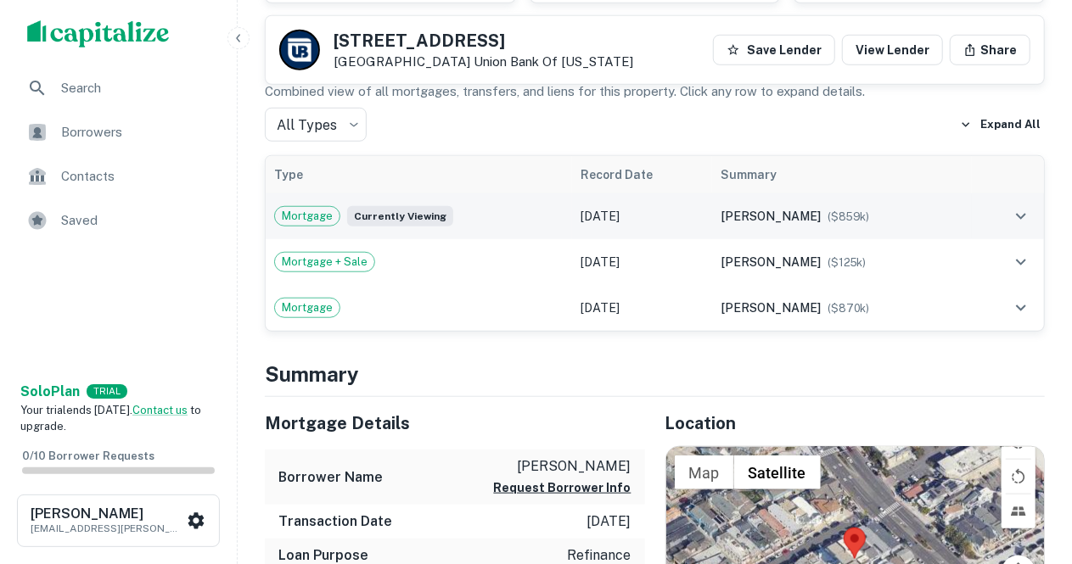
click at [246, 44] on button "button" at bounding box center [238, 38] width 22 height 22
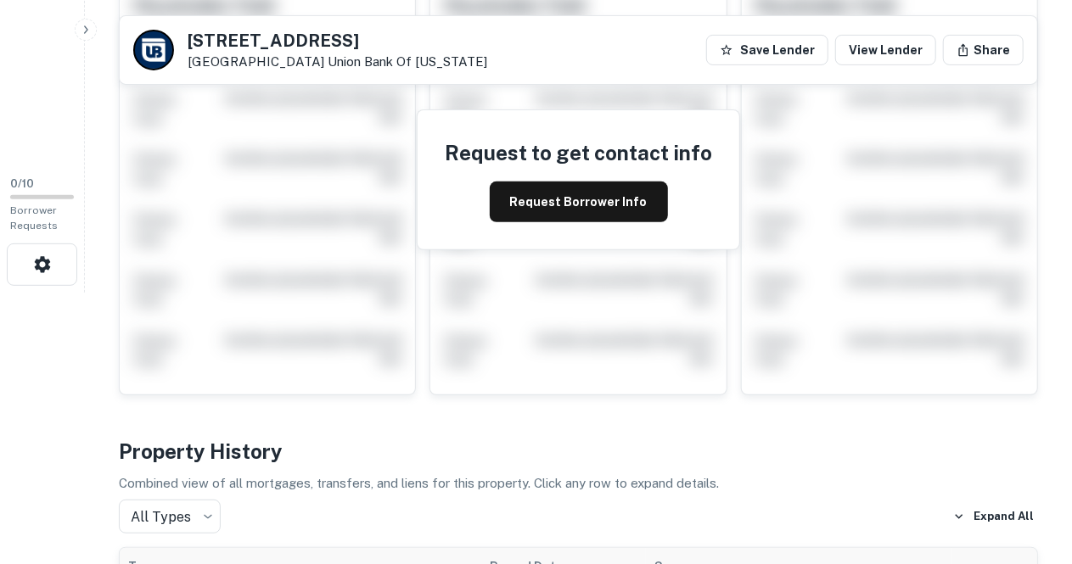
scroll to position [0, 0]
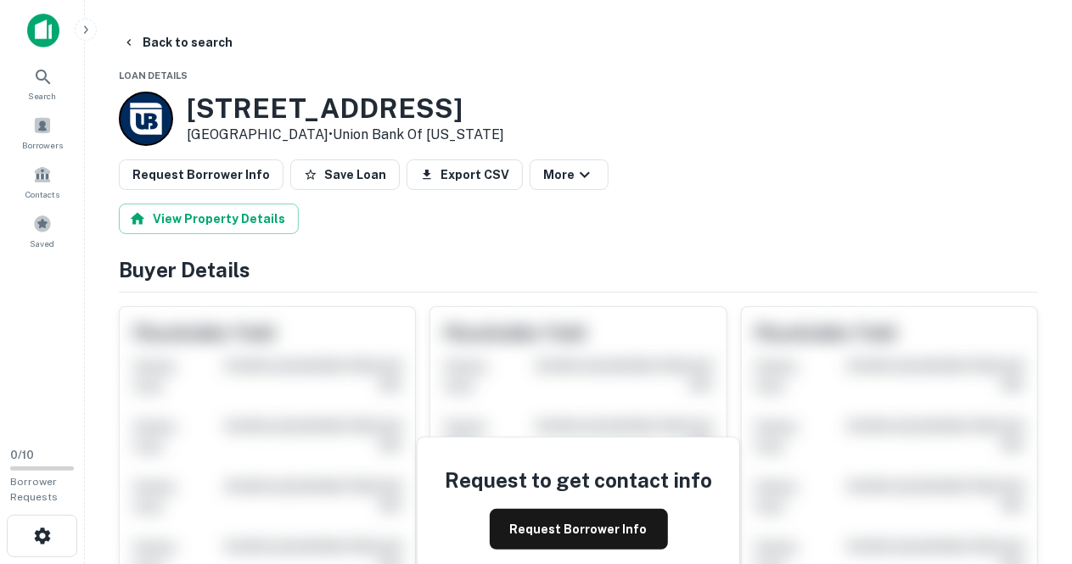
click at [749, 171] on div "Request Borrower Info Save Loan Export CSV More" at bounding box center [578, 175] width 919 height 31
click at [147, 42] on button "Back to search" at bounding box center [177, 42] width 124 height 31
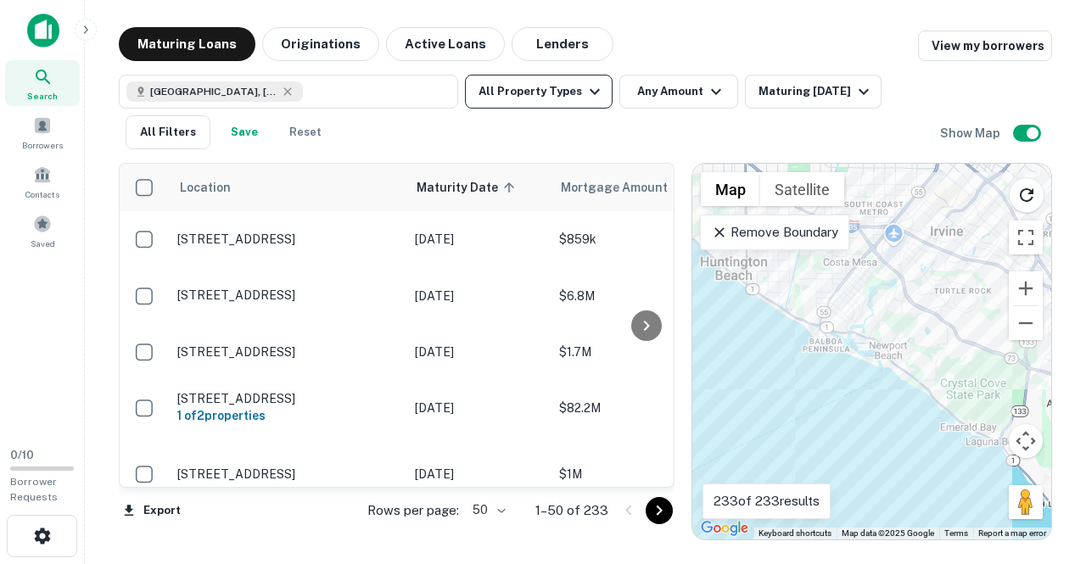
click at [554, 95] on button "All Property Types" at bounding box center [539, 92] width 148 height 34
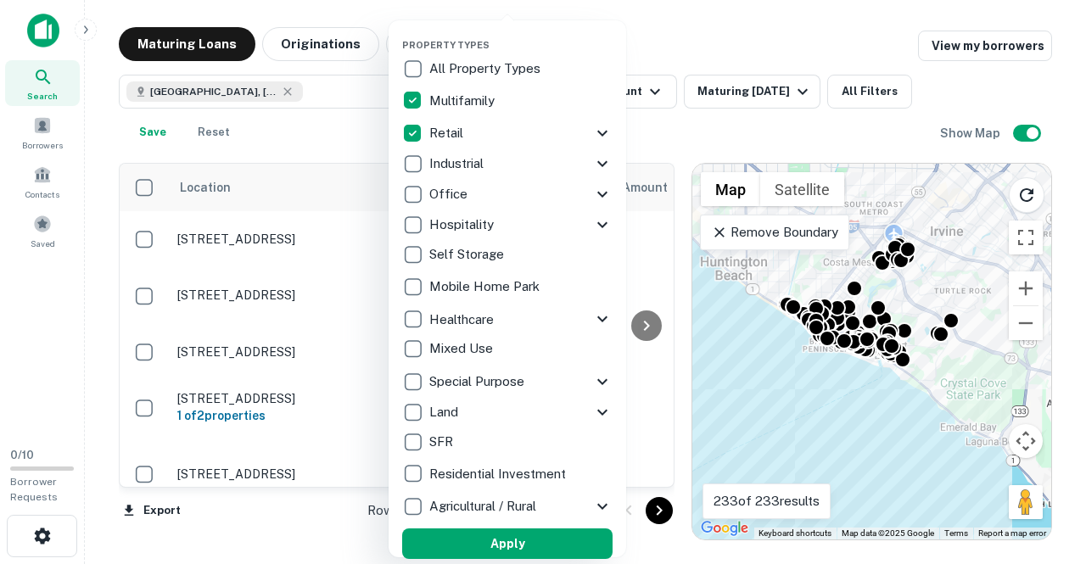
click at [600, 135] on icon at bounding box center [602, 133] width 20 height 20
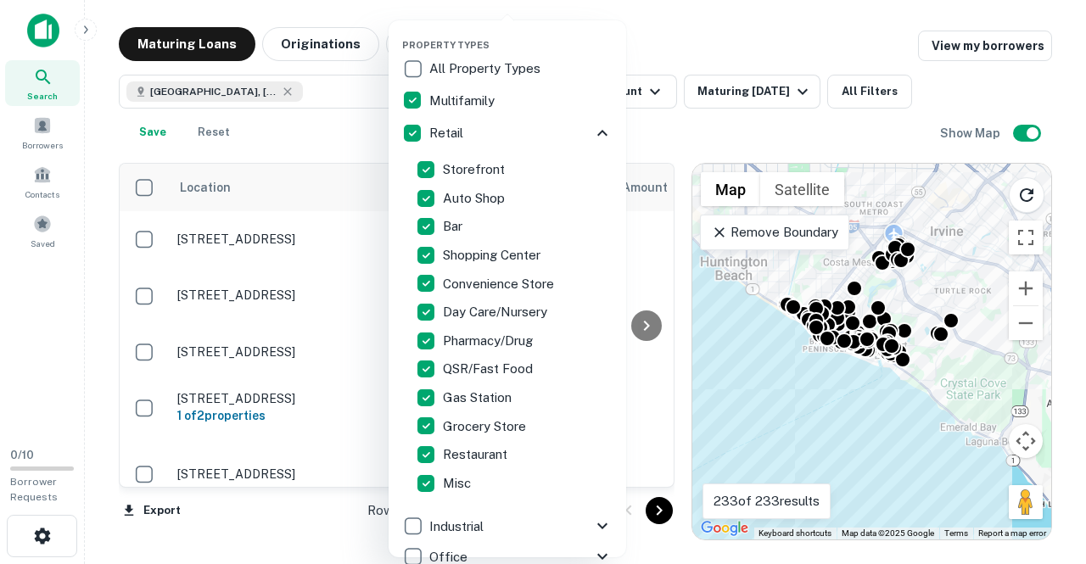
click at [592, 134] on icon at bounding box center [602, 133] width 20 height 20
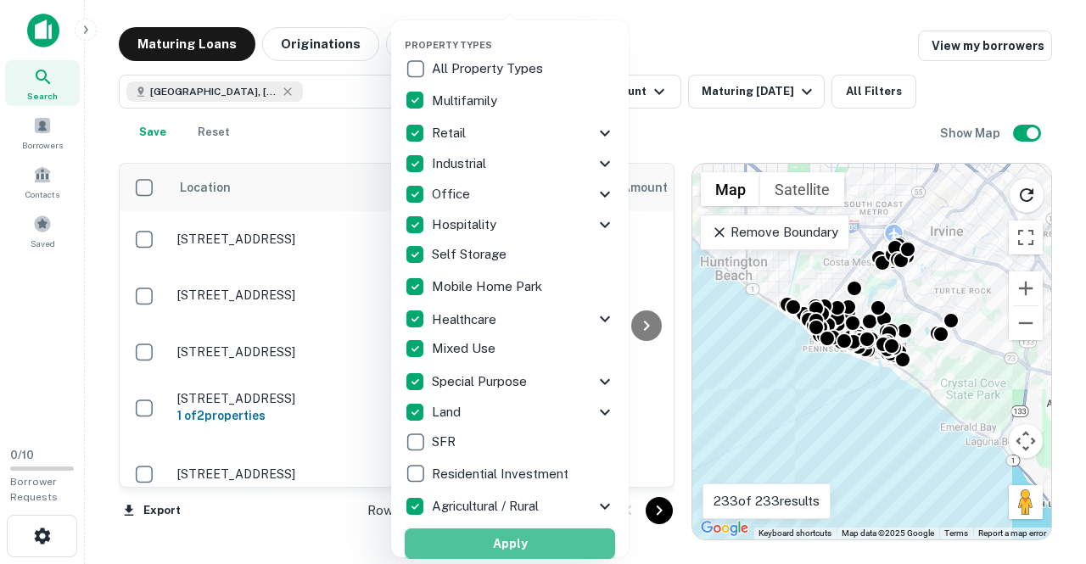
click at [499, 539] on button "Apply" at bounding box center [510, 544] width 210 height 31
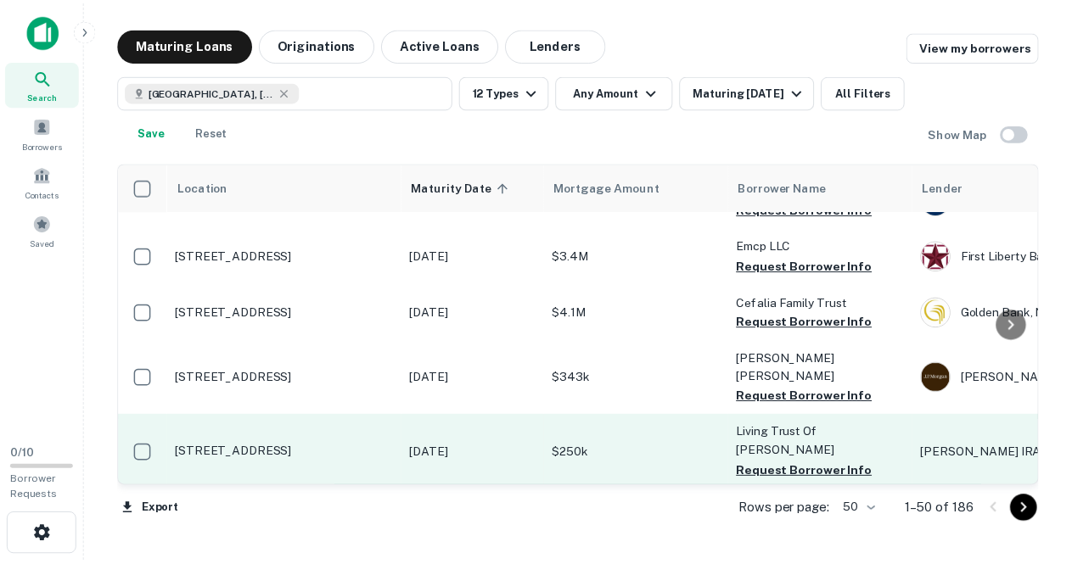
scroll to position [424, 0]
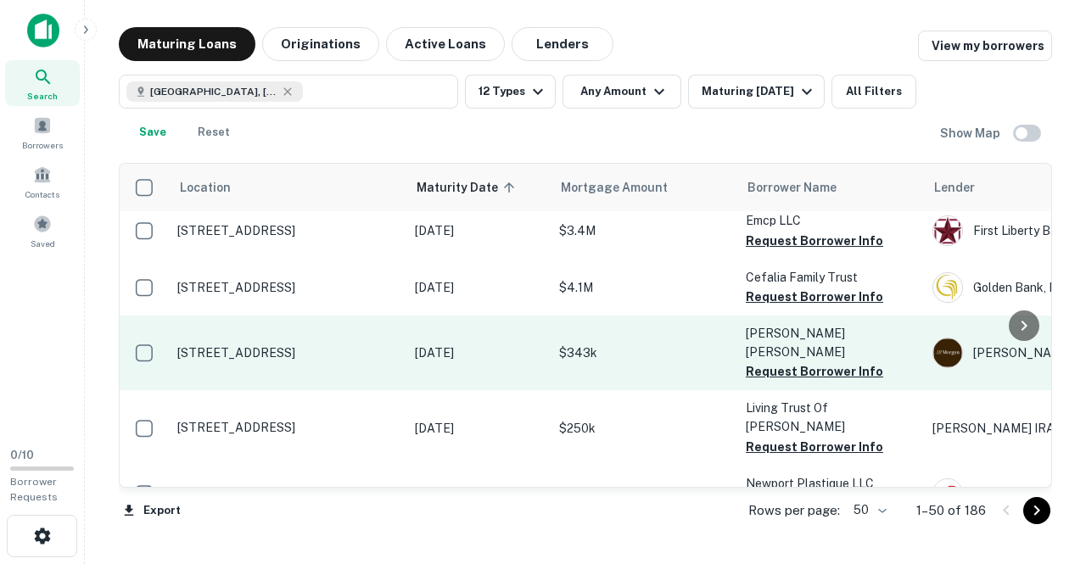
click at [285, 346] on p "[STREET_ADDRESS]" at bounding box center [287, 352] width 221 height 15
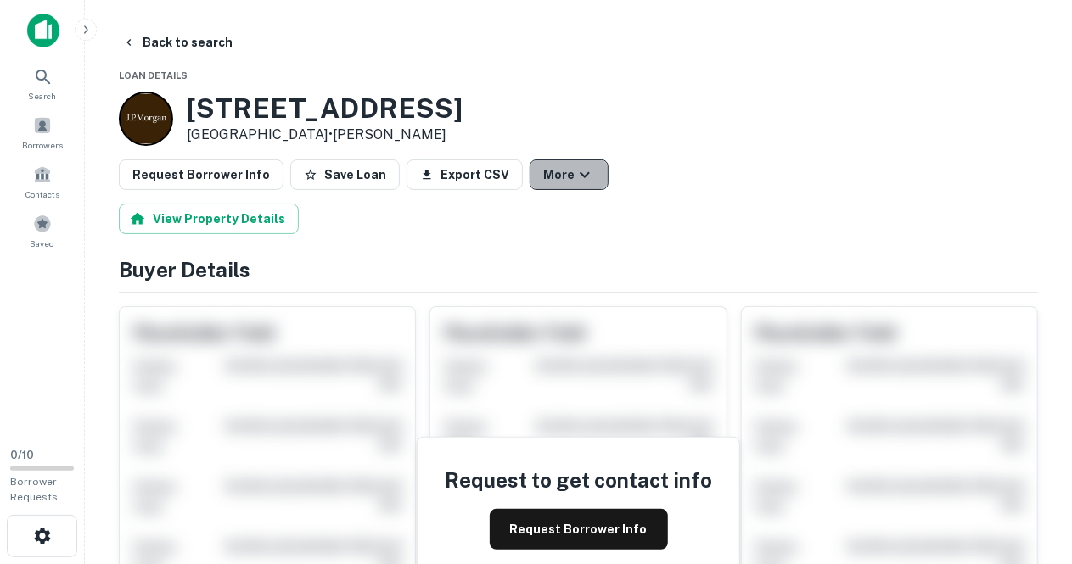
click at [575, 177] on icon "button" at bounding box center [585, 175] width 20 height 20
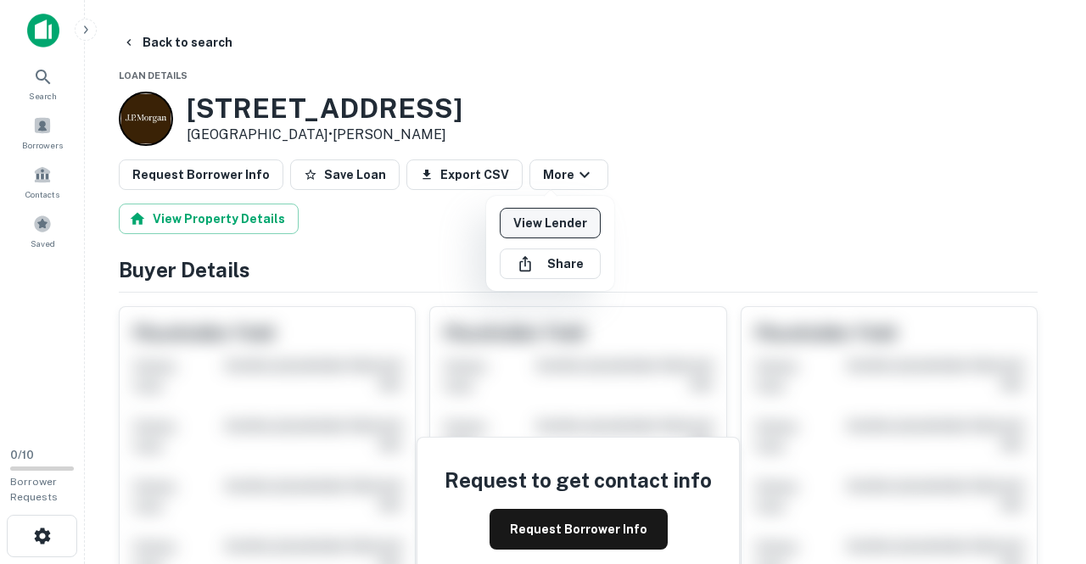
click at [527, 223] on link "View Lender" at bounding box center [550, 223] width 101 height 31
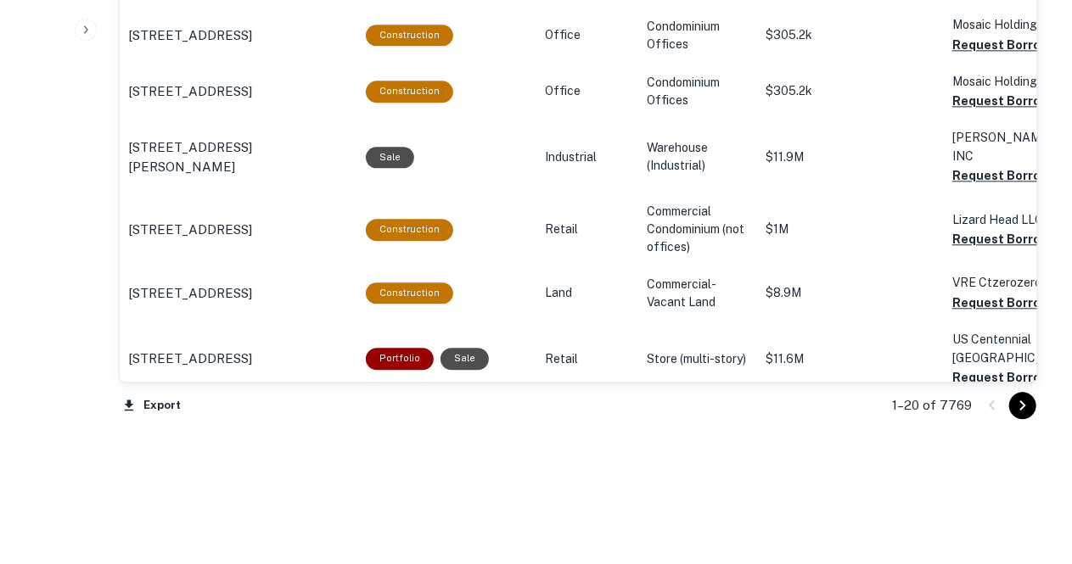
scroll to position [2018, 0]
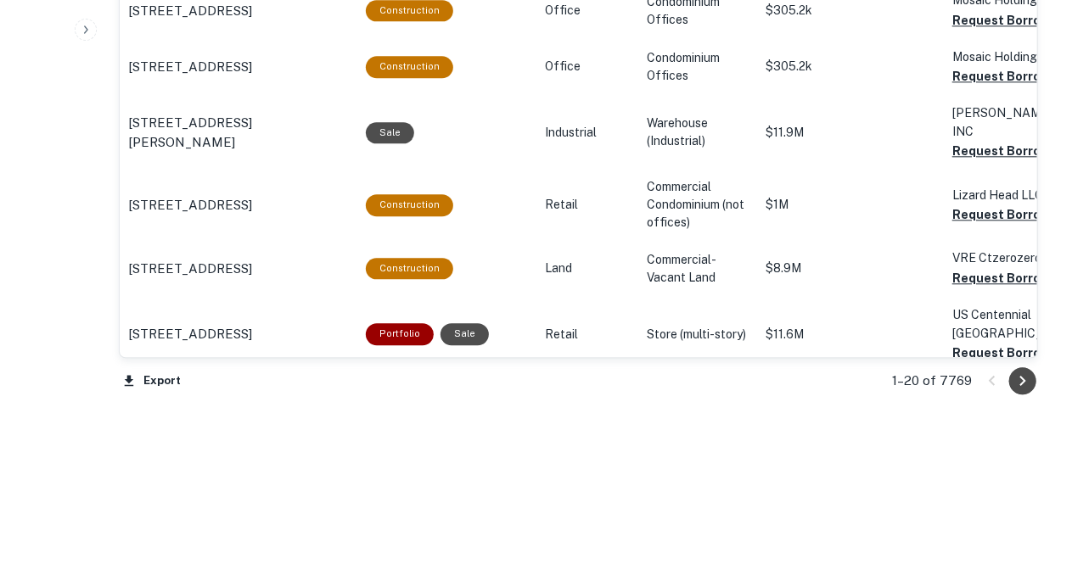
click at [1017, 379] on icon "Go to next page" at bounding box center [1022, 381] width 20 height 20
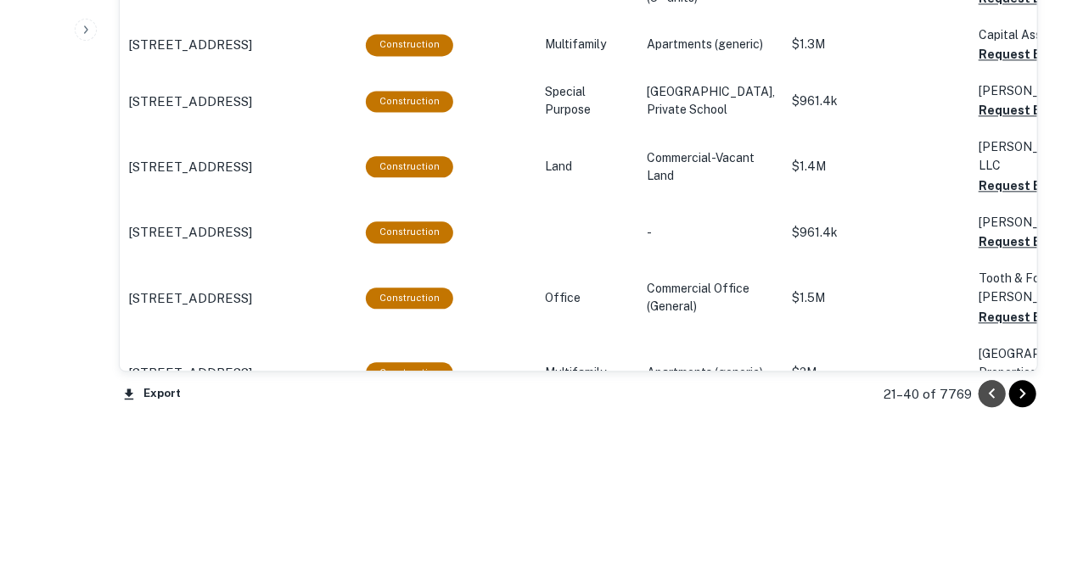
click at [990, 386] on icon "Go to previous page" at bounding box center [992, 394] width 20 height 20
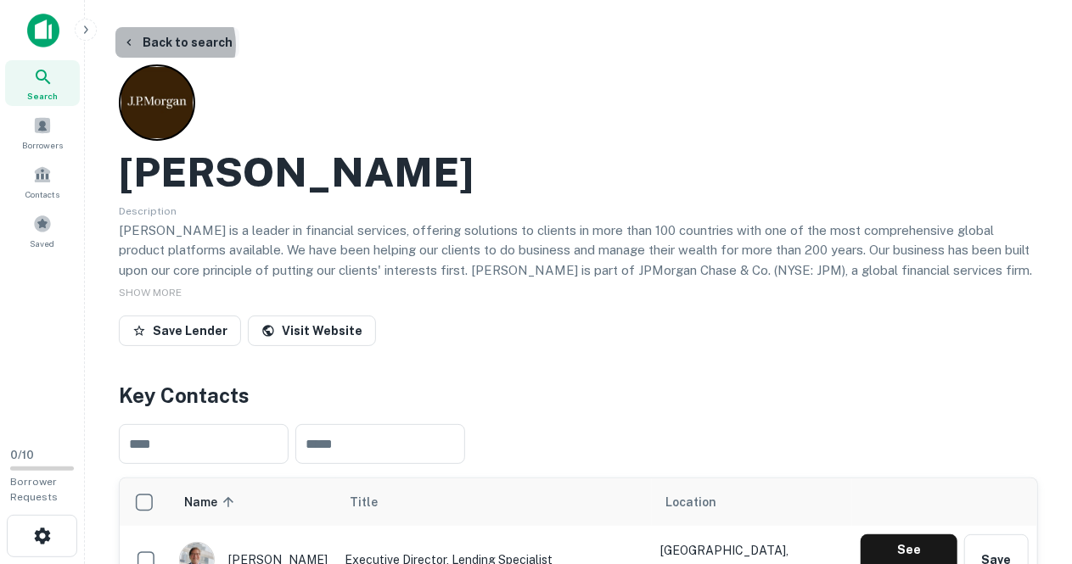
click at [163, 45] on button "Back to search" at bounding box center [177, 42] width 124 height 31
click at [48, 40] on img at bounding box center [43, 31] width 32 height 34
click at [152, 46] on button "Back to search" at bounding box center [177, 42] width 124 height 31
click at [166, 36] on button "Back to search" at bounding box center [177, 42] width 124 height 31
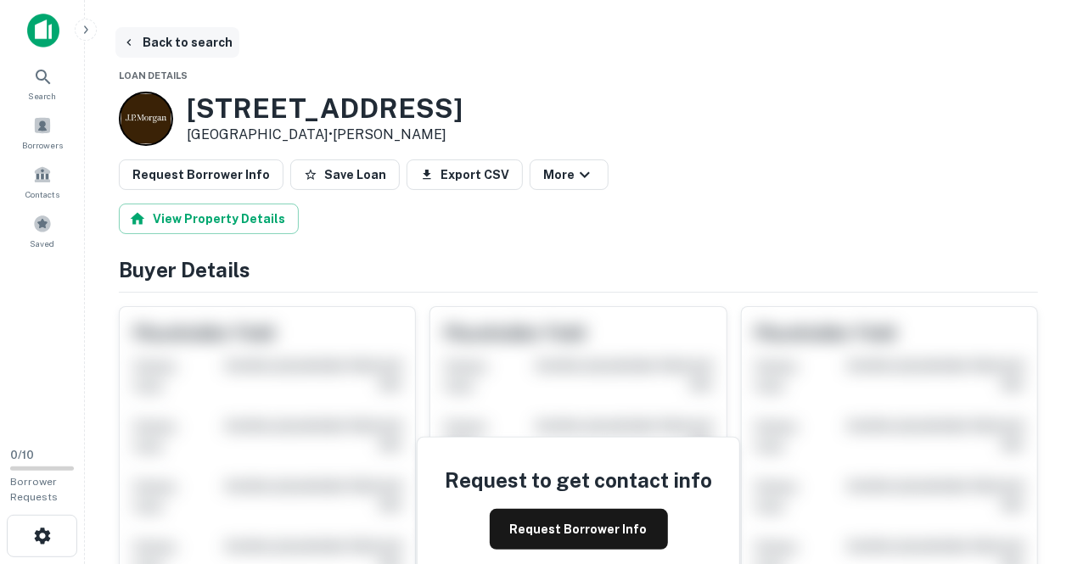
click at [168, 50] on button "Back to search" at bounding box center [177, 42] width 124 height 31
